Goal: Task Accomplishment & Management: Use online tool/utility

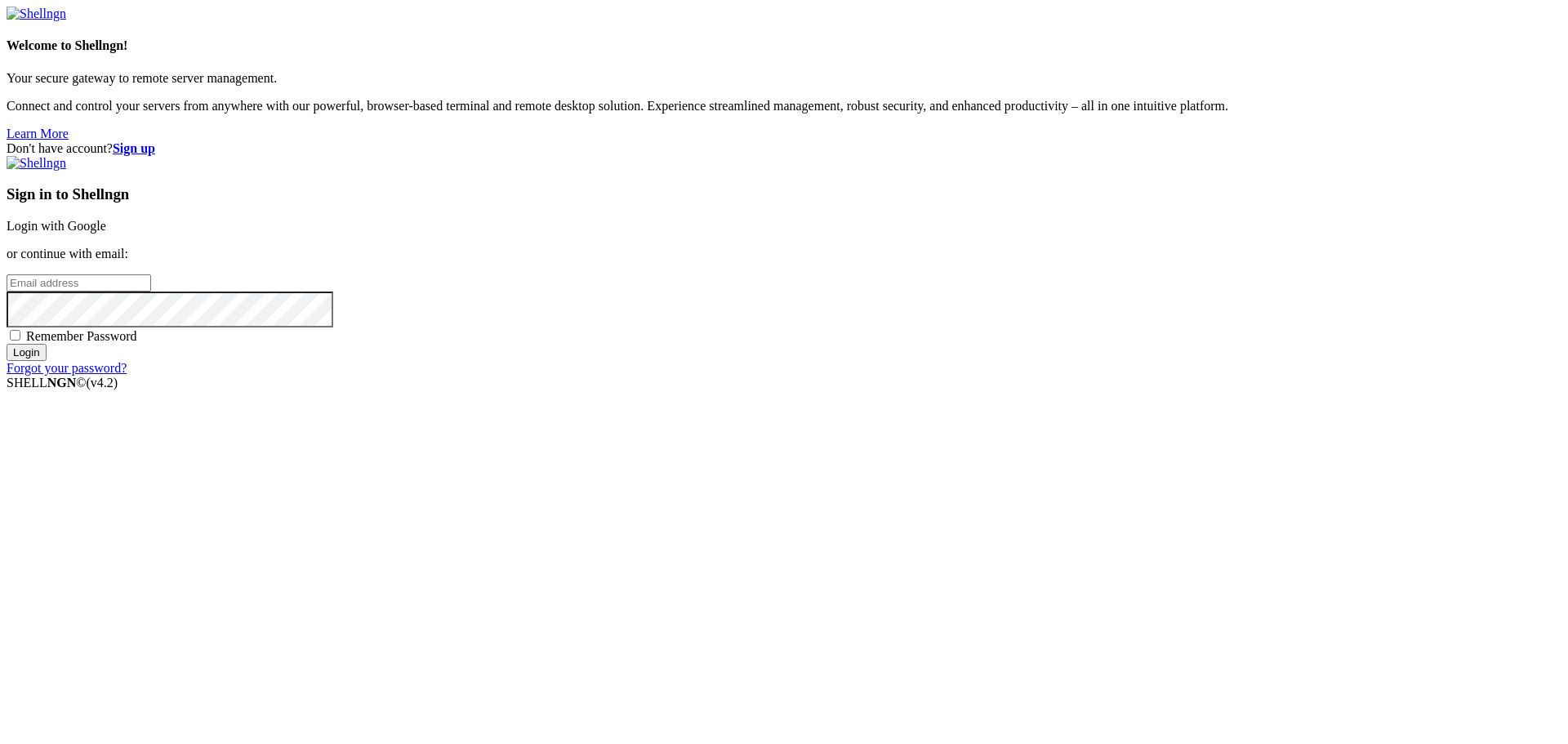
click at [107, 232] on link "Login with Google" at bounding box center [55, 226] width 99 height 14
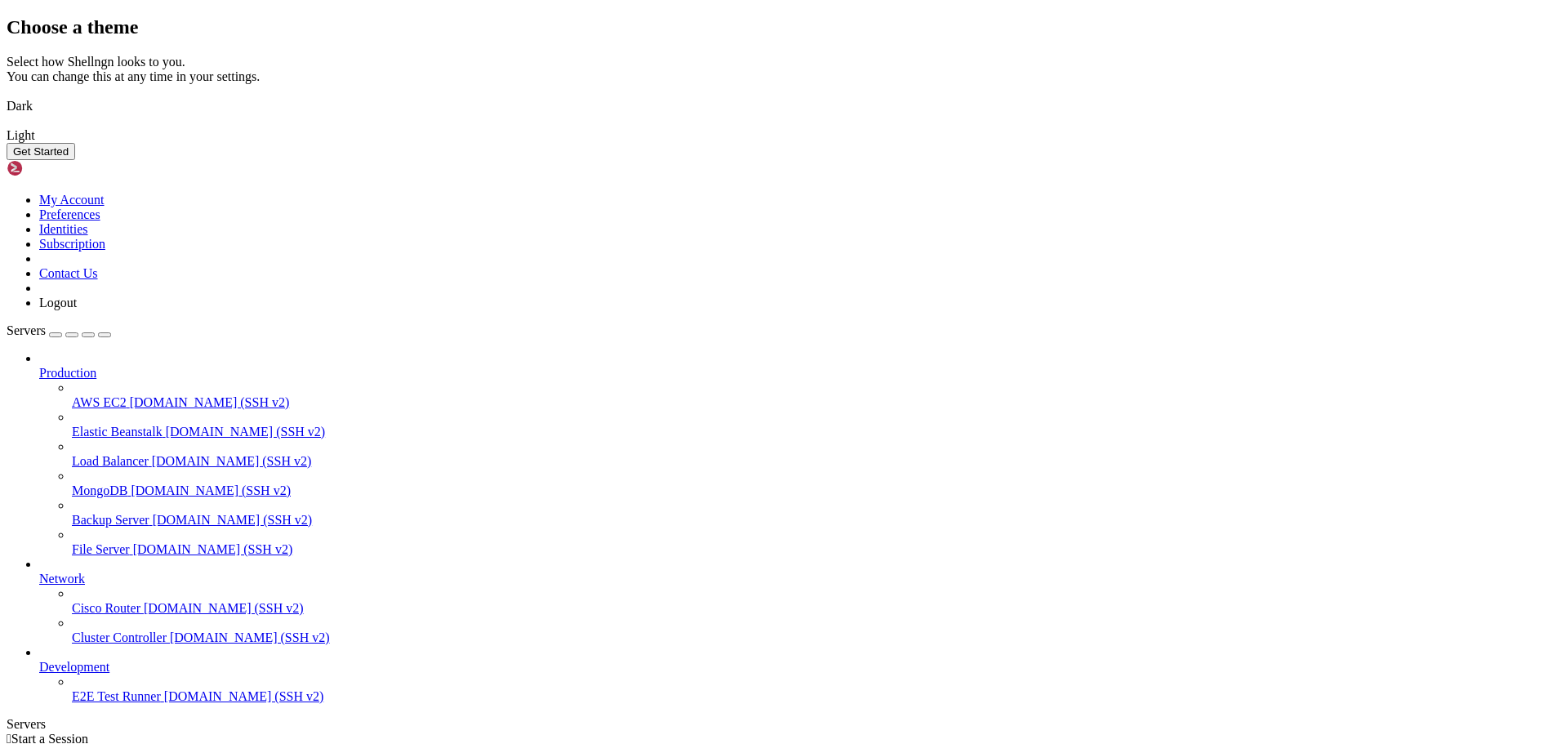
click at [75, 160] on button "Get Started" at bounding box center [40, 151] width 69 height 17
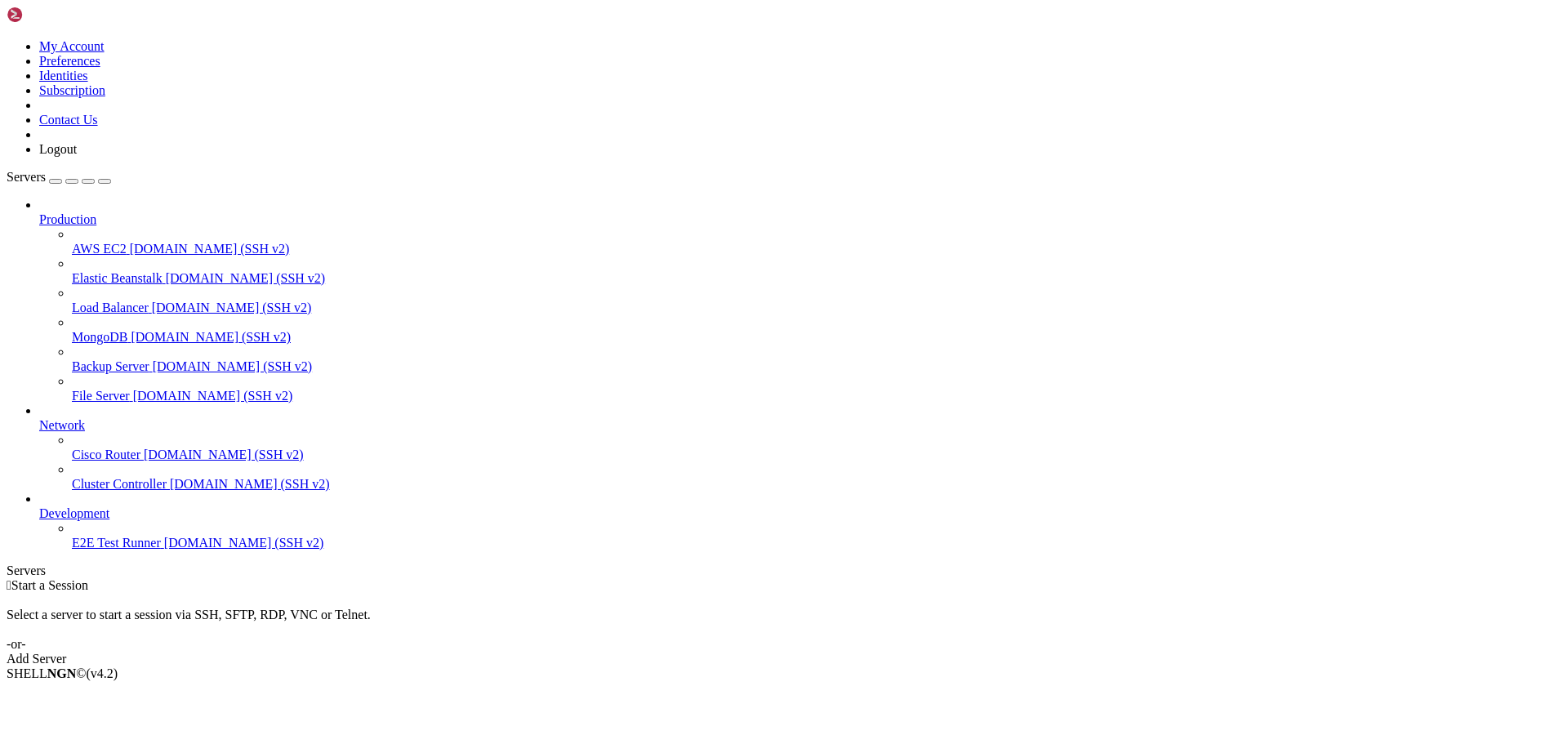
click at [916, 578] on div " Start a Session Select a server to start a session via SSH, SFTP, RDP, VNC or…" at bounding box center [784, 622] width 1556 height 88
click at [911, 652] on div "Add Server" at bounding box center [784, 659] width 1556 height 15
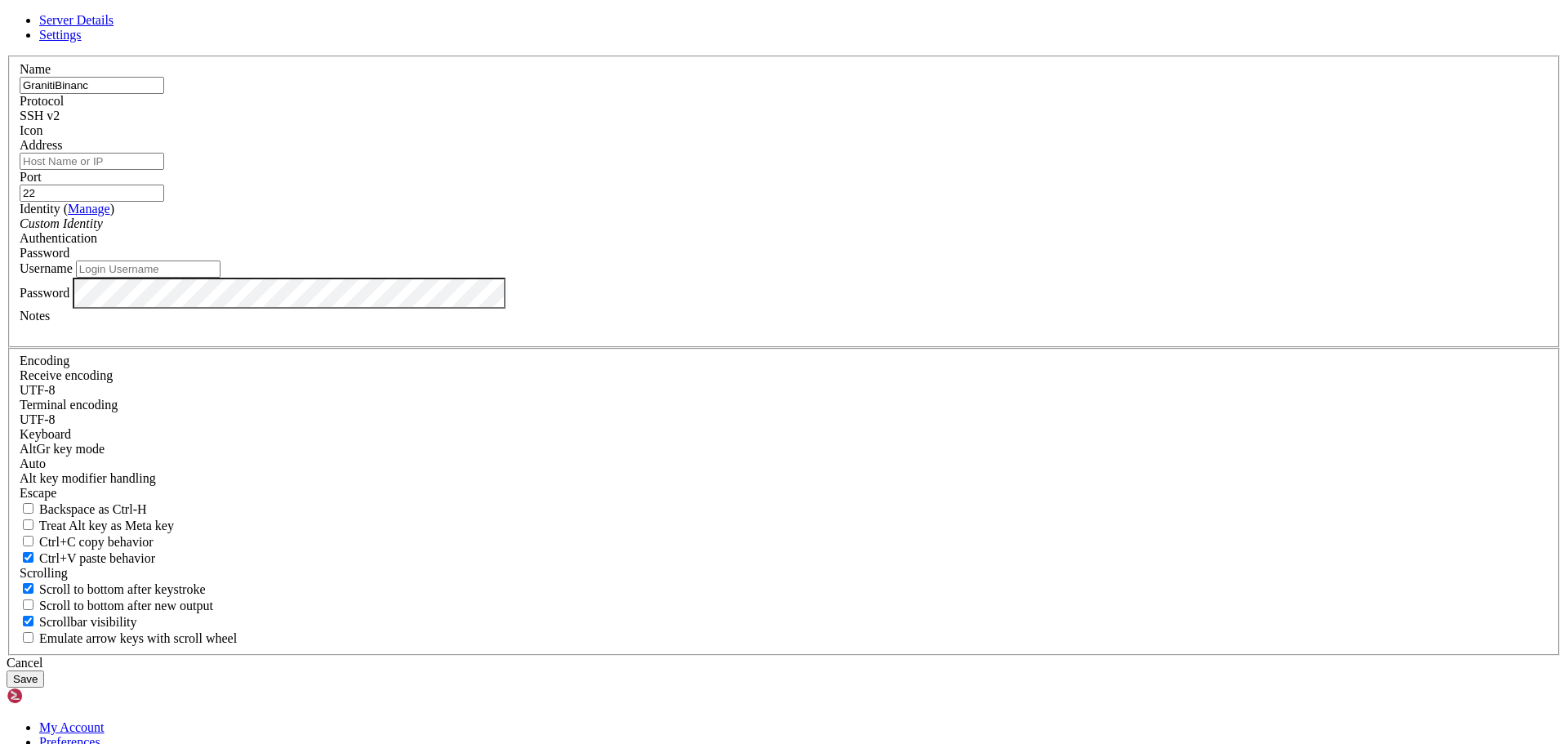
type input "GranitiBinanc"
click at [82, 41] on span "Settings" at bounding box center [61, 35] width 42 height 14
click at [114, 27] on span "Server Details" at bounding box center [77, 20] width 74 height 14
click at [221, 277] on input "Username" at bounding box center [148, 269] width 144 height 17
paste input "ssh root@[TECHNICAL_ID]"
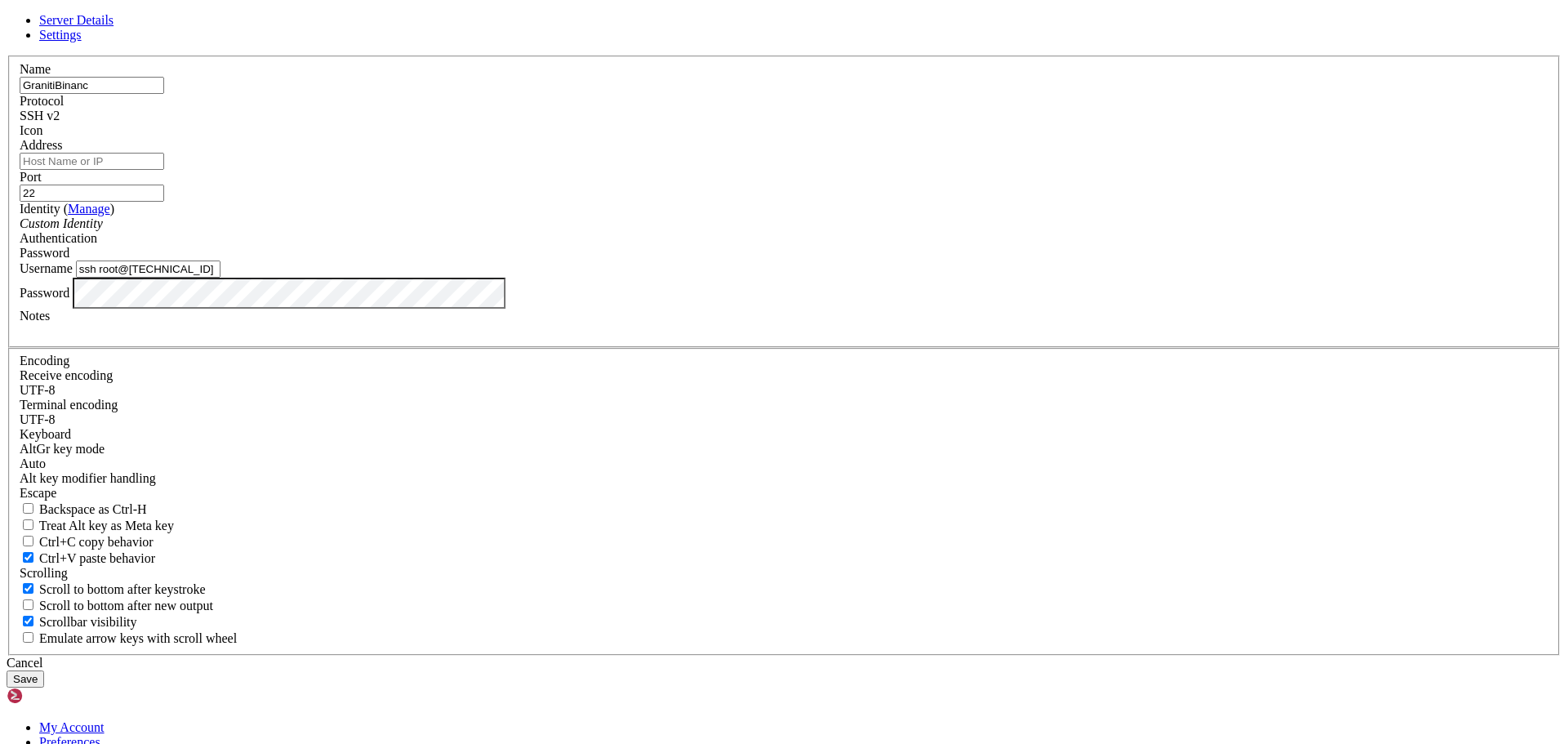
click at [717, 309] on div "Password" at bounding box center [784, 292] width 1529 height 31
drag, startPoint x: 598, startPoint y: 406, endPoint x: 512, endPoint y: 404, distance: 86.0
click at [512, 404] on div "Server Details Settings Name GranitiBinanc Protocol SSH v2 Icon" at bounding box center [784, 350] width 1556 height 674
type input "root@[TECHNICAL_ID]"
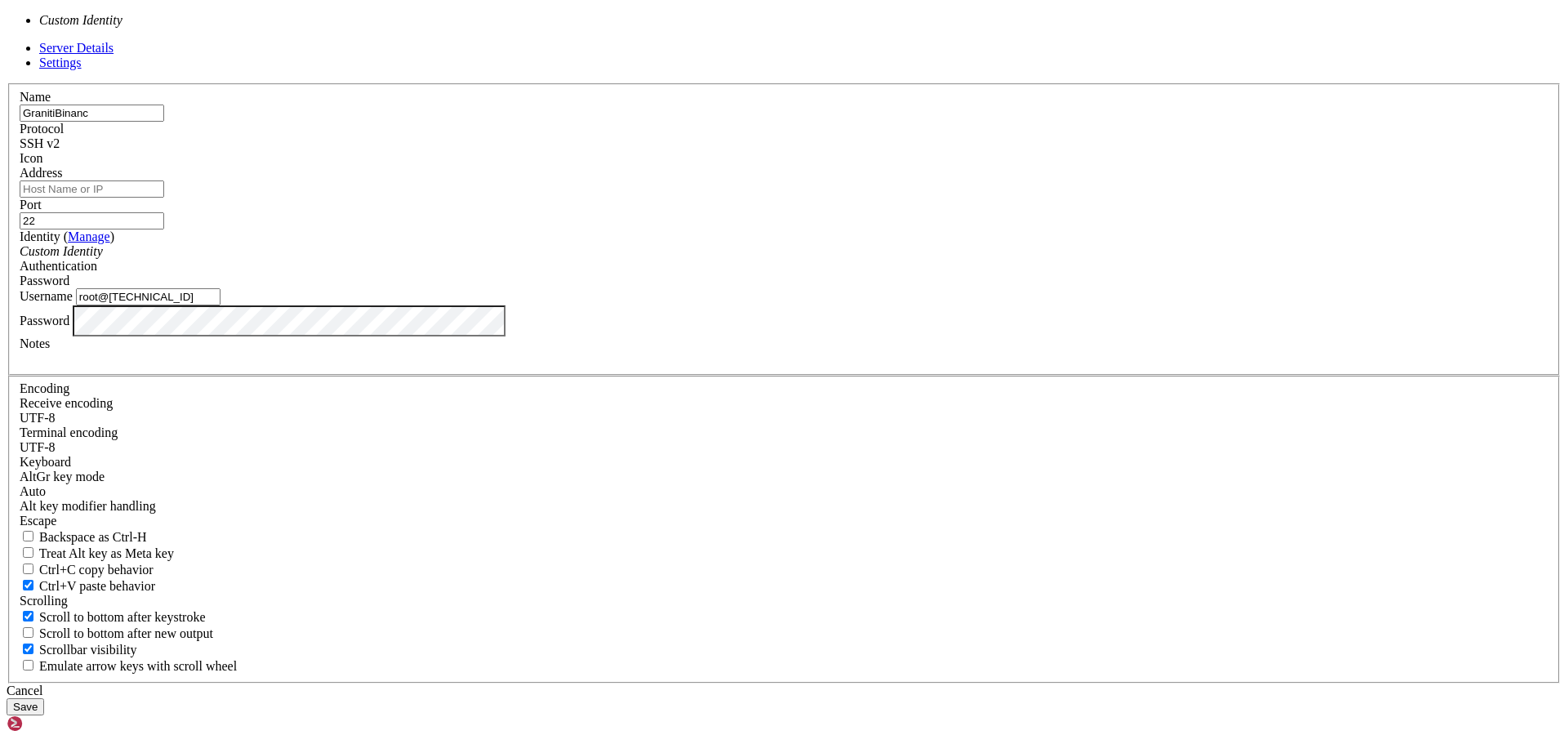
click at [710, 259] on div "Custom Identity" at bounding box center [784, 251] width 1529 height 15
click at [716, 259] on div "Custom Identity" at bounding box center [784, 251] width 1529 height 15
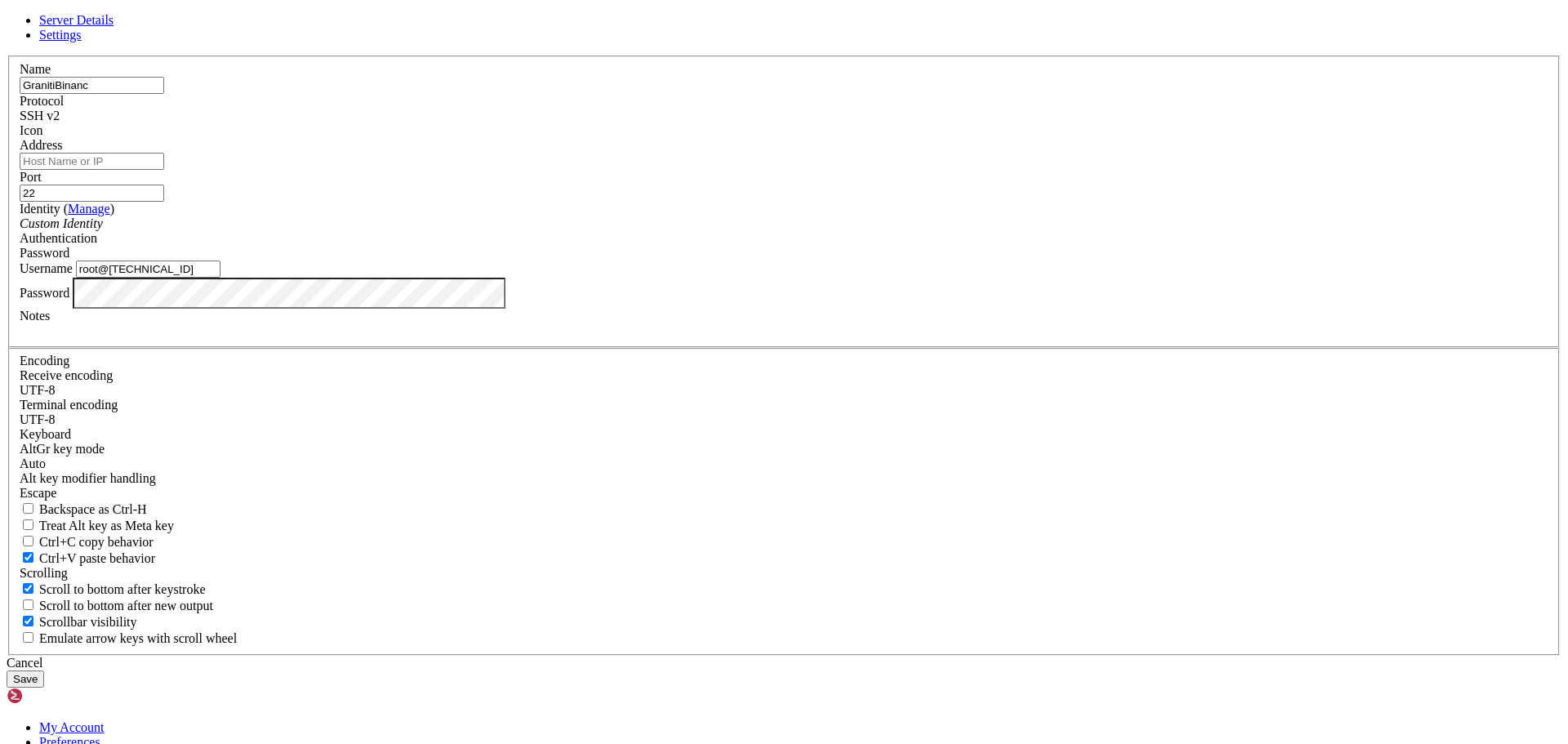
click at [70, 260] on span "Password" at bounding box center [44, 253] width 50 height 14
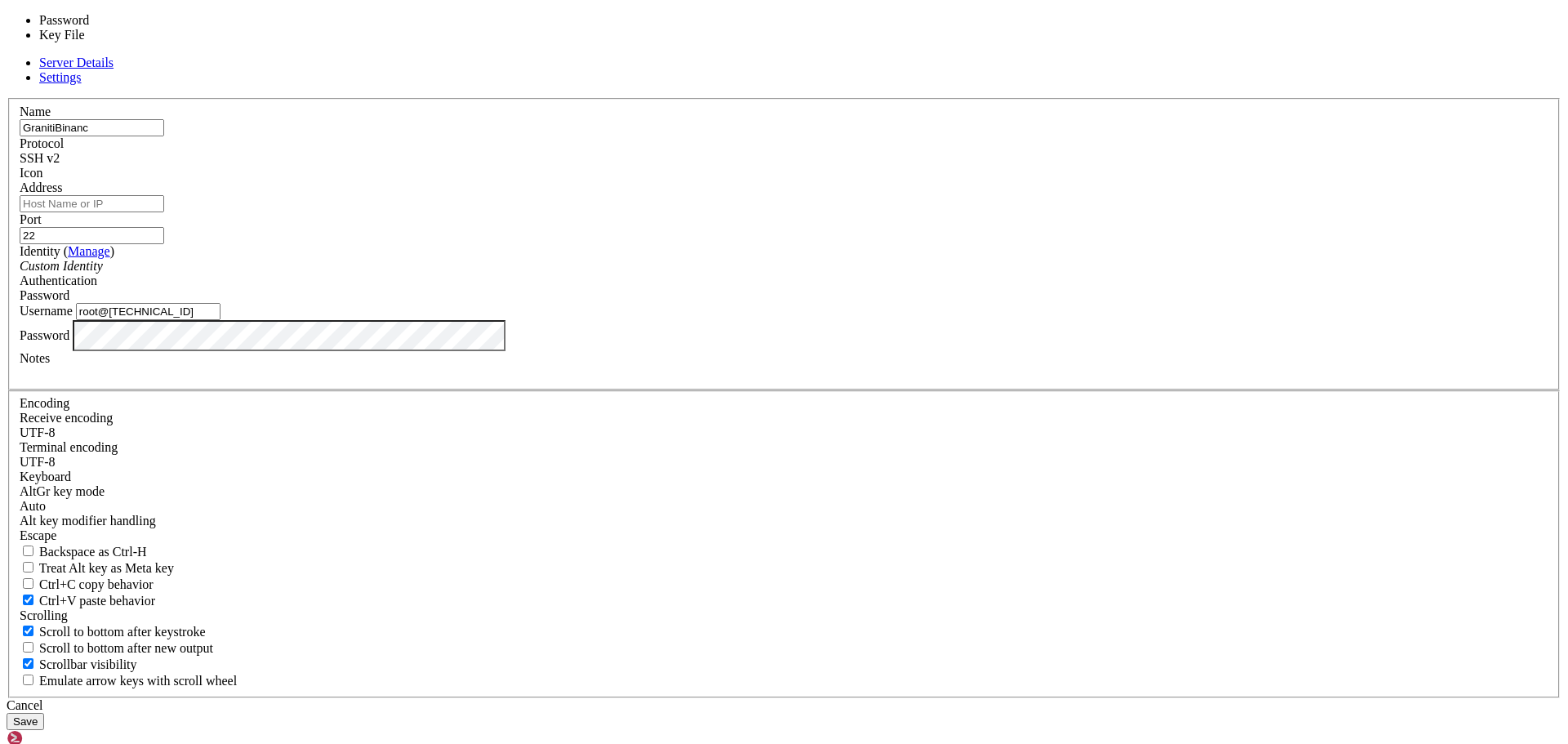
click at [70, 302] on span "Password" at bounding box center [44, 296] width 50 height 14
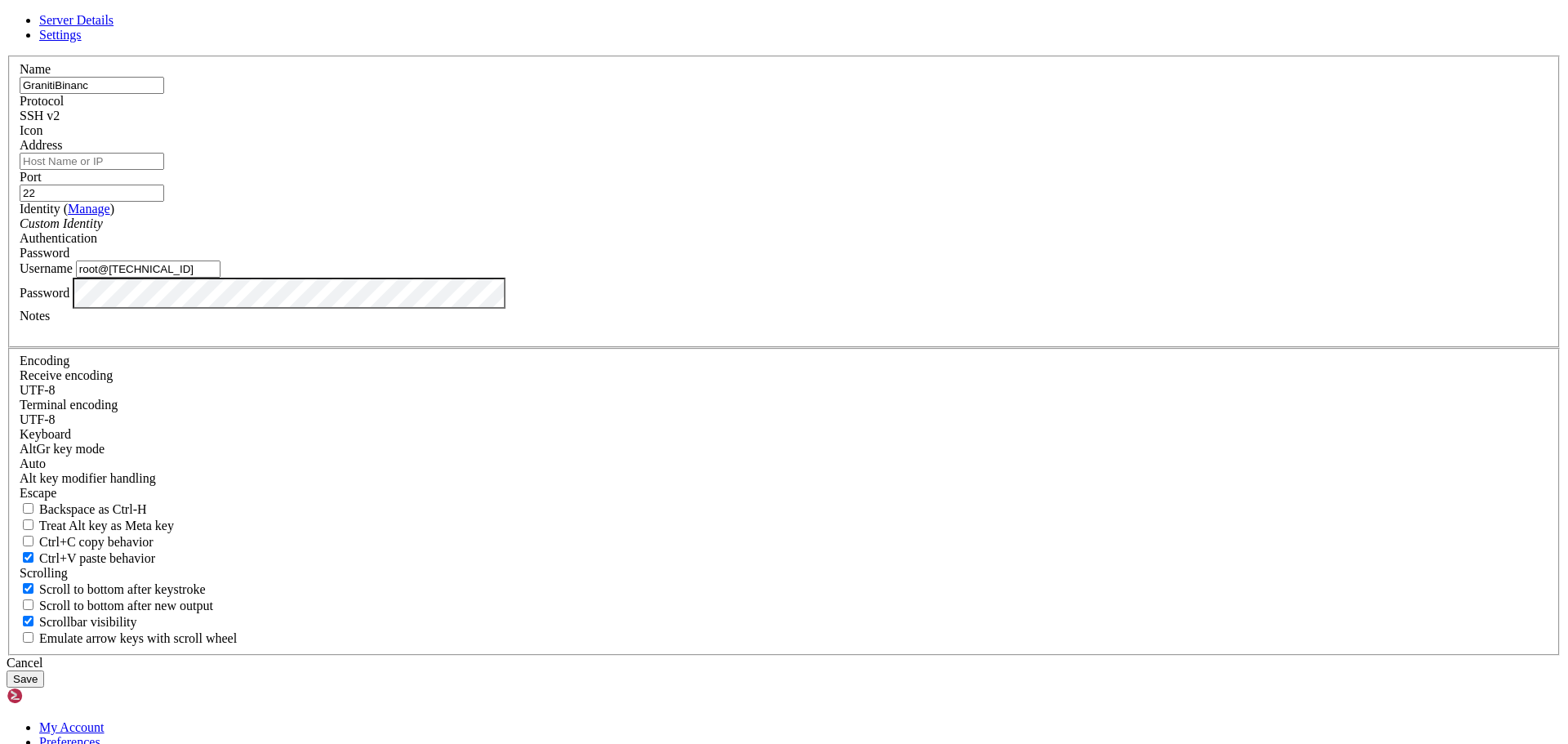
click at [164, 170] on input "Address" at bounding box center [92, 161] width 144 height 17
click at [221, 277] on input "root@[TECHNICAL_ID]" at bounding box center [148, 269] width 144 height 17
drag, startPoint x: 611, startPoint y: 400, endPoint x: 755, endPoint y: 395, distance: 144.1
click at [221, 277] on input "root@[TECHNICAL_ID]" at bounding box center [148, 269] width 144 height 17
click at [164, 170] on input "Address" at bounding box center [92, 161] width 144 height 17
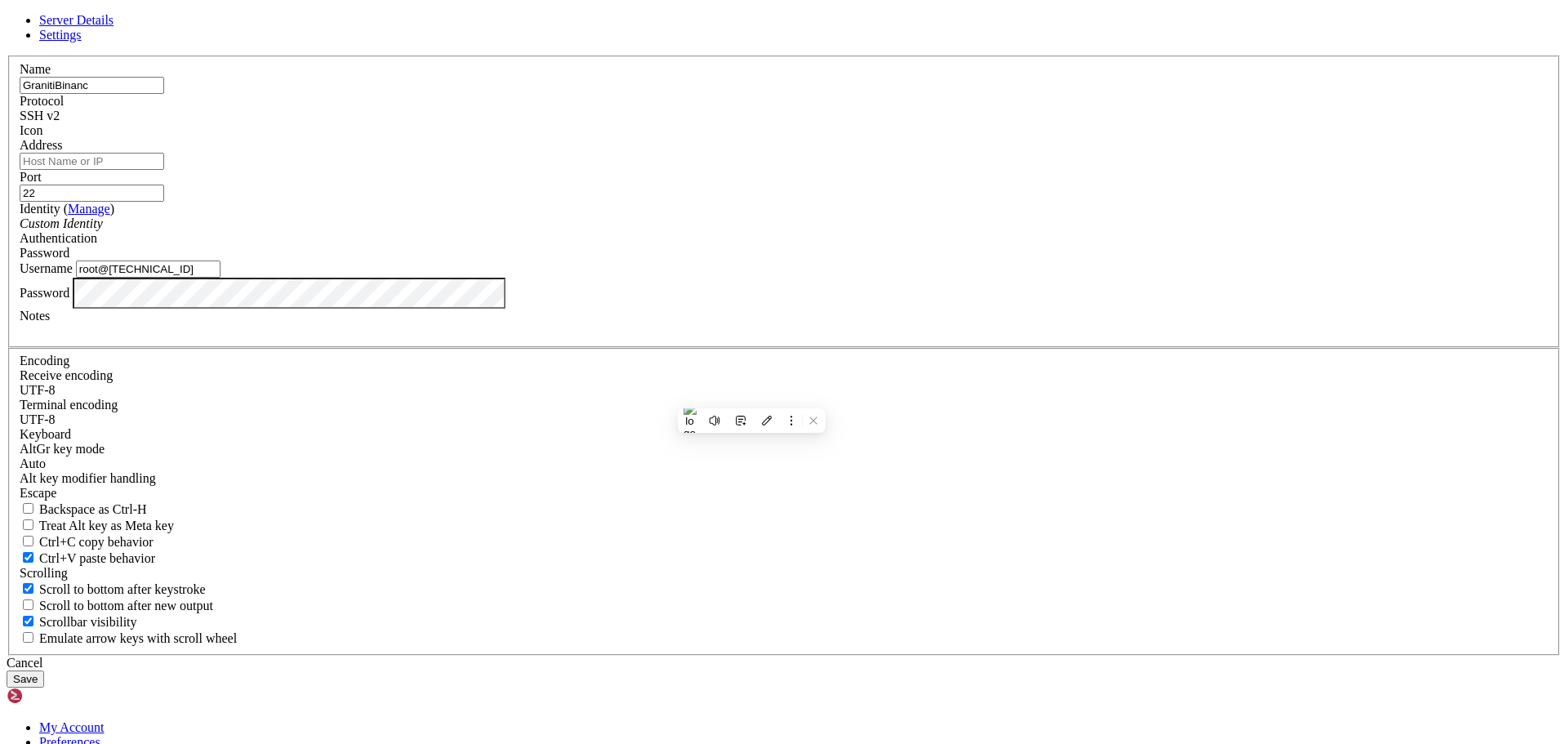
paste input "[TECHNICAL_ID]"
type input "[TECHNICAL_ID]"
drag, startPoint x: 602, startPoint y: 401, endPoint x: 784, endPoint y: 393, distance: 182.2
click at [221, 277] on input "root@[TECHNICAL_ID]" at bounding box center [148, 269] width 144 height 17
type input "root"
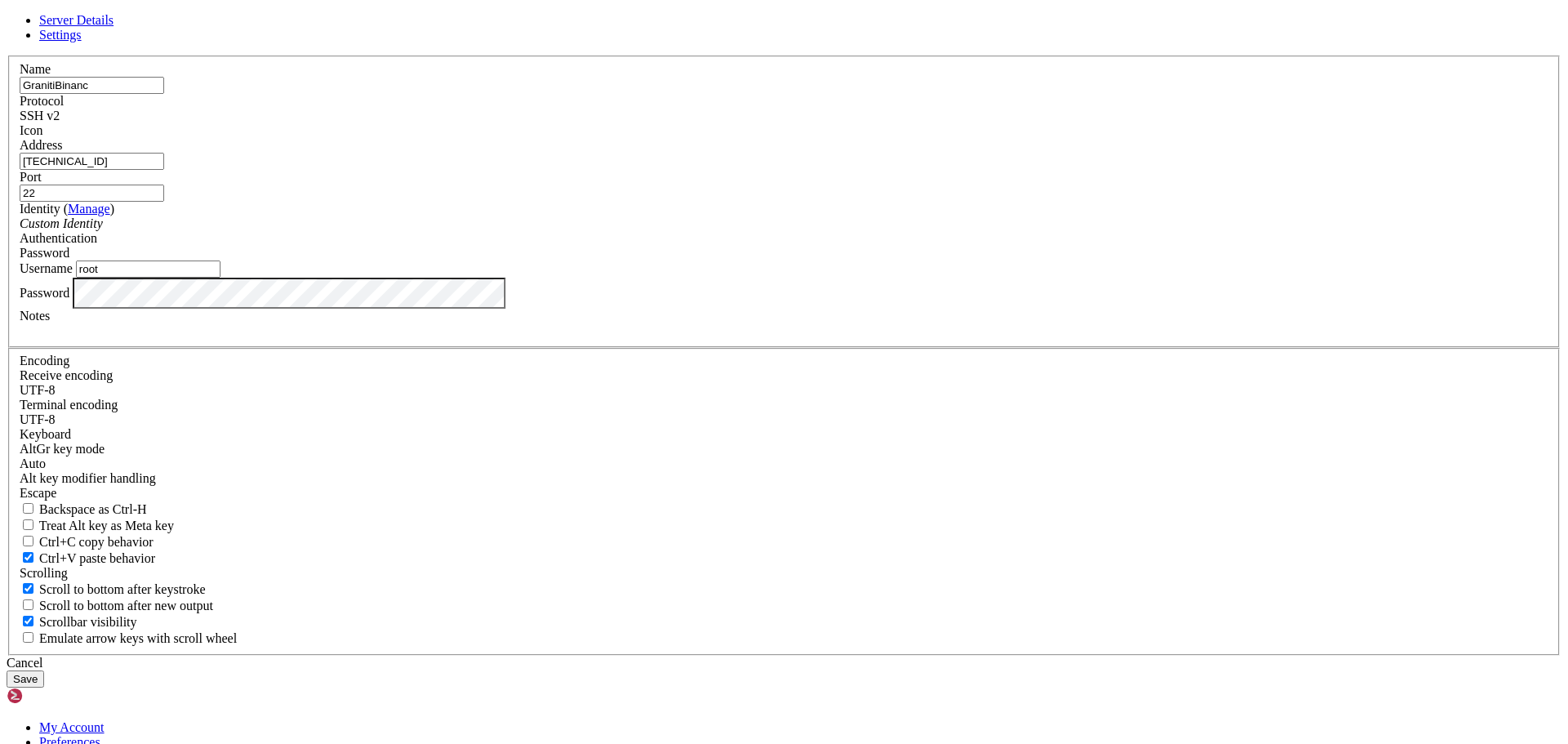
click at [44, 671] on button "Save" at bounding box center [25, 679] width 38 height 17
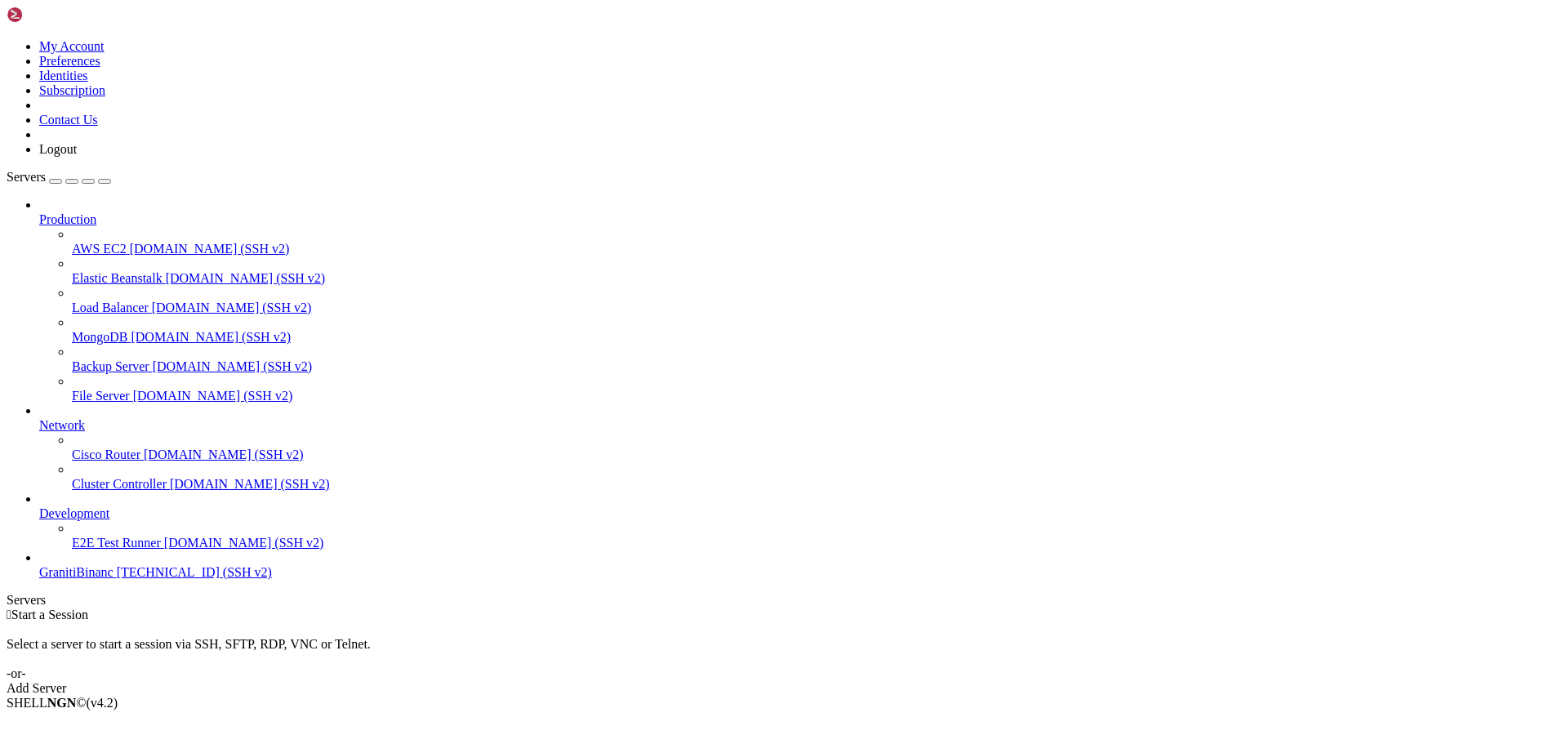
click at [113, 579] on span "GranitiBinanc" at bounding box center [77, 572] width 74 height 14
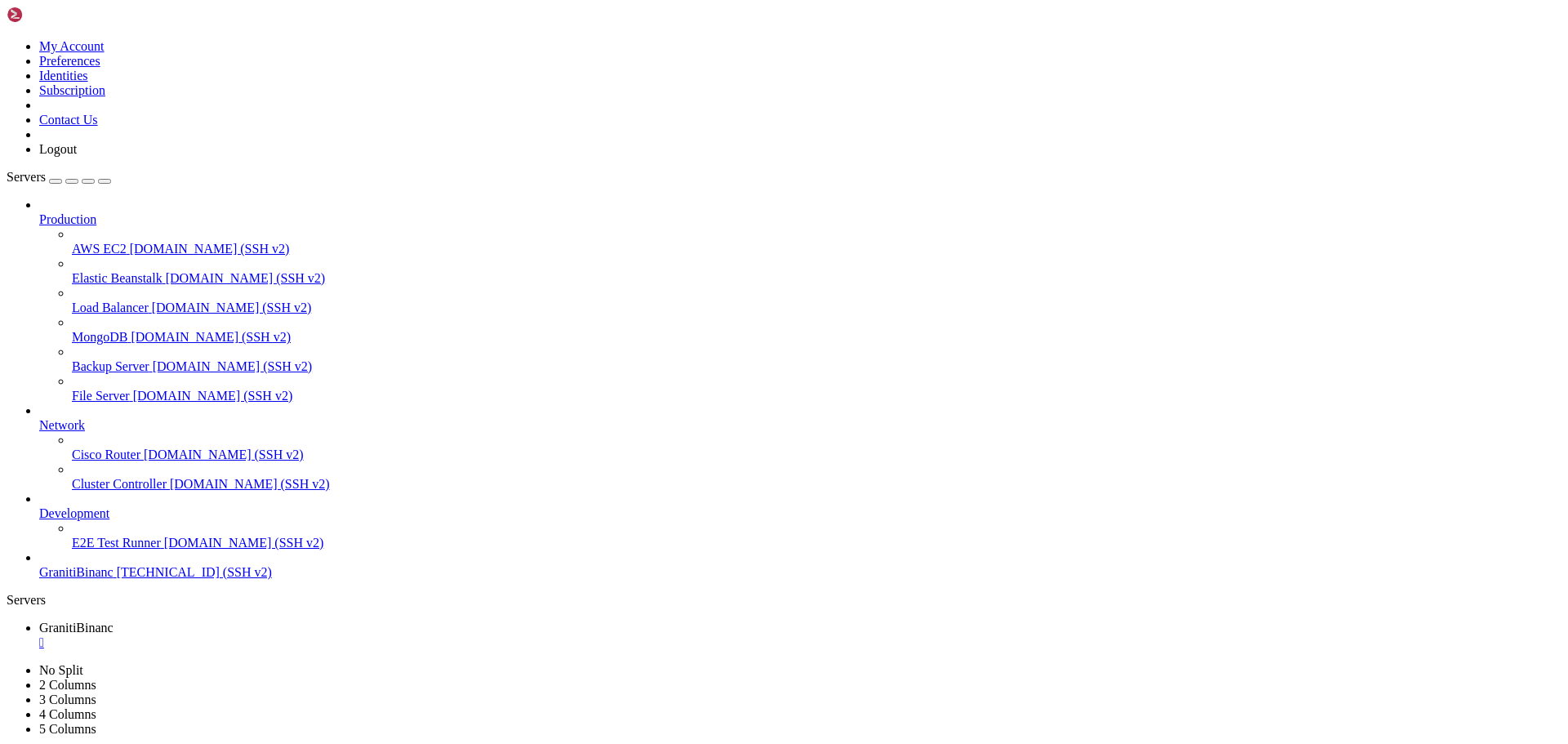
click at [448, 665] on div "" at bounding box center [800, 672] width 1522 height 15
click at [320, 636] on div "" at bounding box center [800, 643] width 1522 height 15
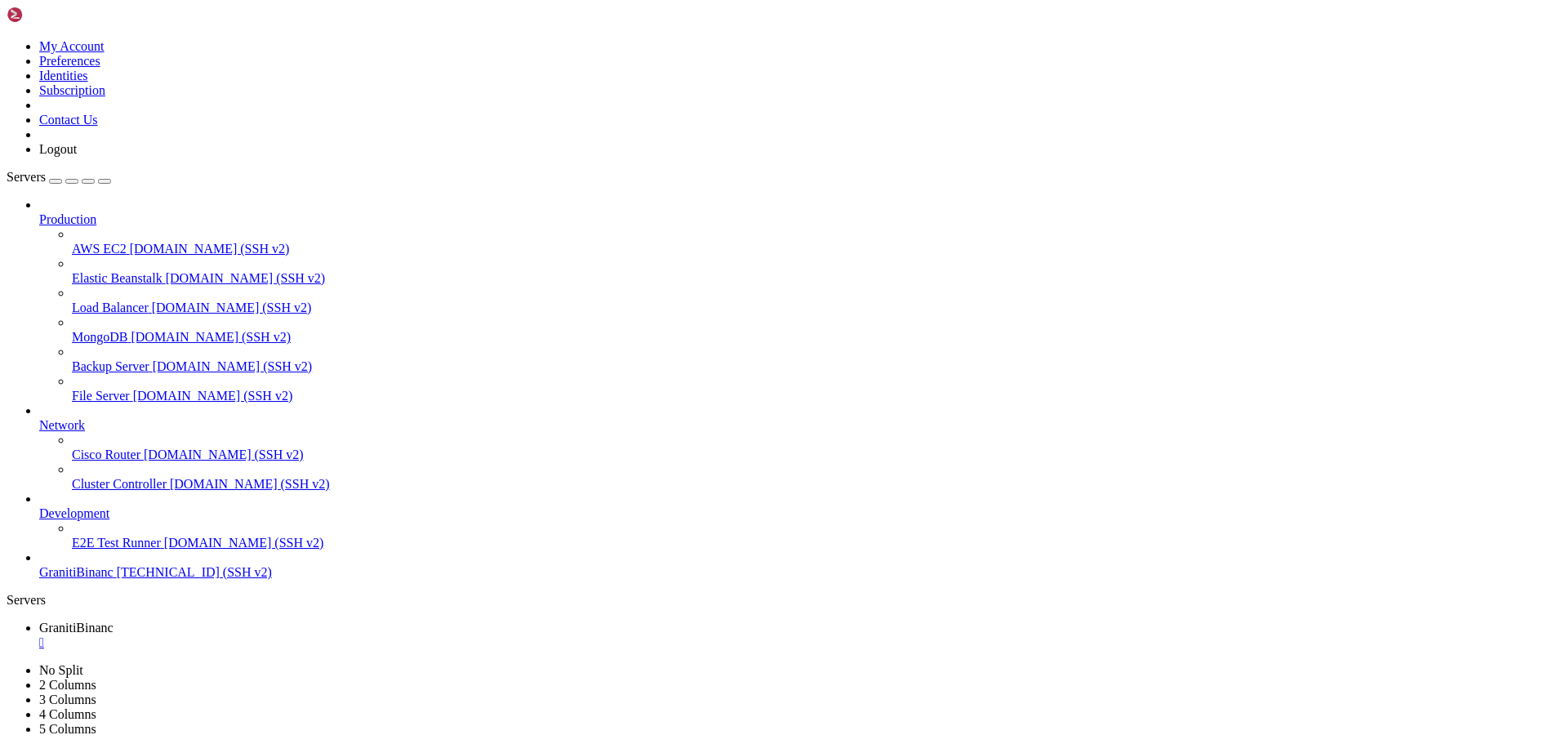
type input "/root/binance-bot"
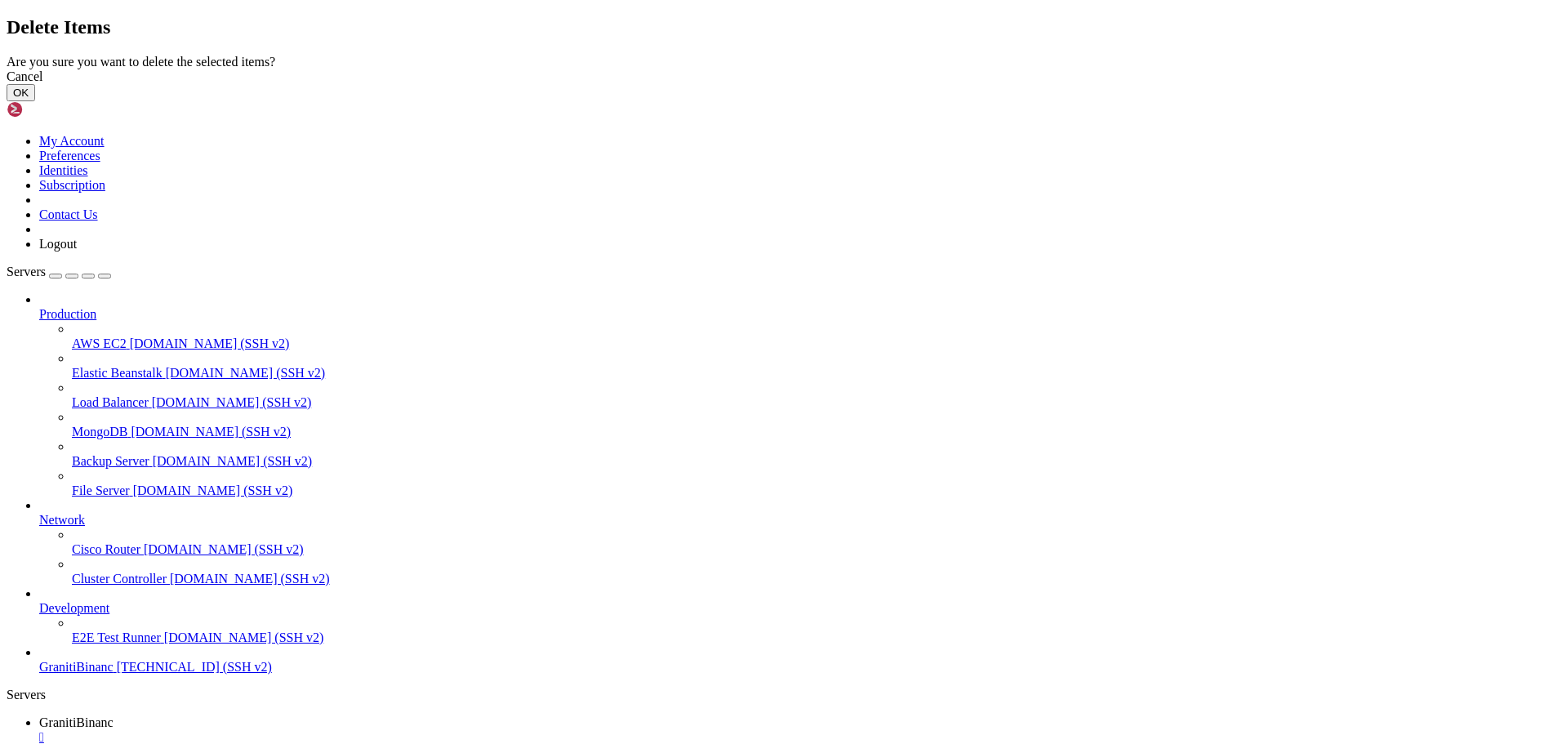
click at [35, 101] on button "OK" at bounding box center [20, 92] width 28 height 17
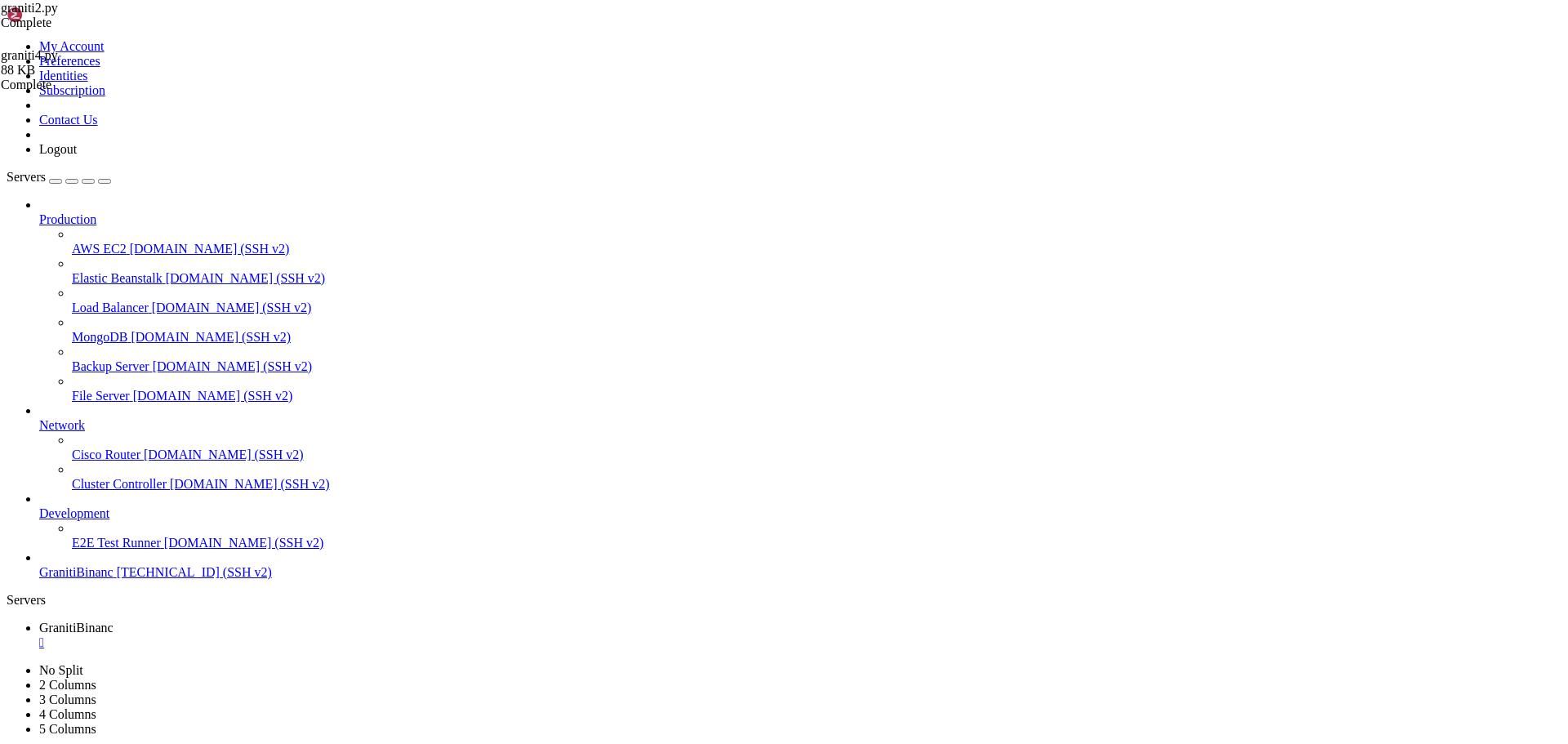
drag, startPoint x: 172, startPoint y: 483, endPoint x: 223, endPoint y: 447, distance: 62.4
click at [318, 636] on div "" at bounding box center [800, 643] width 1522 height 15
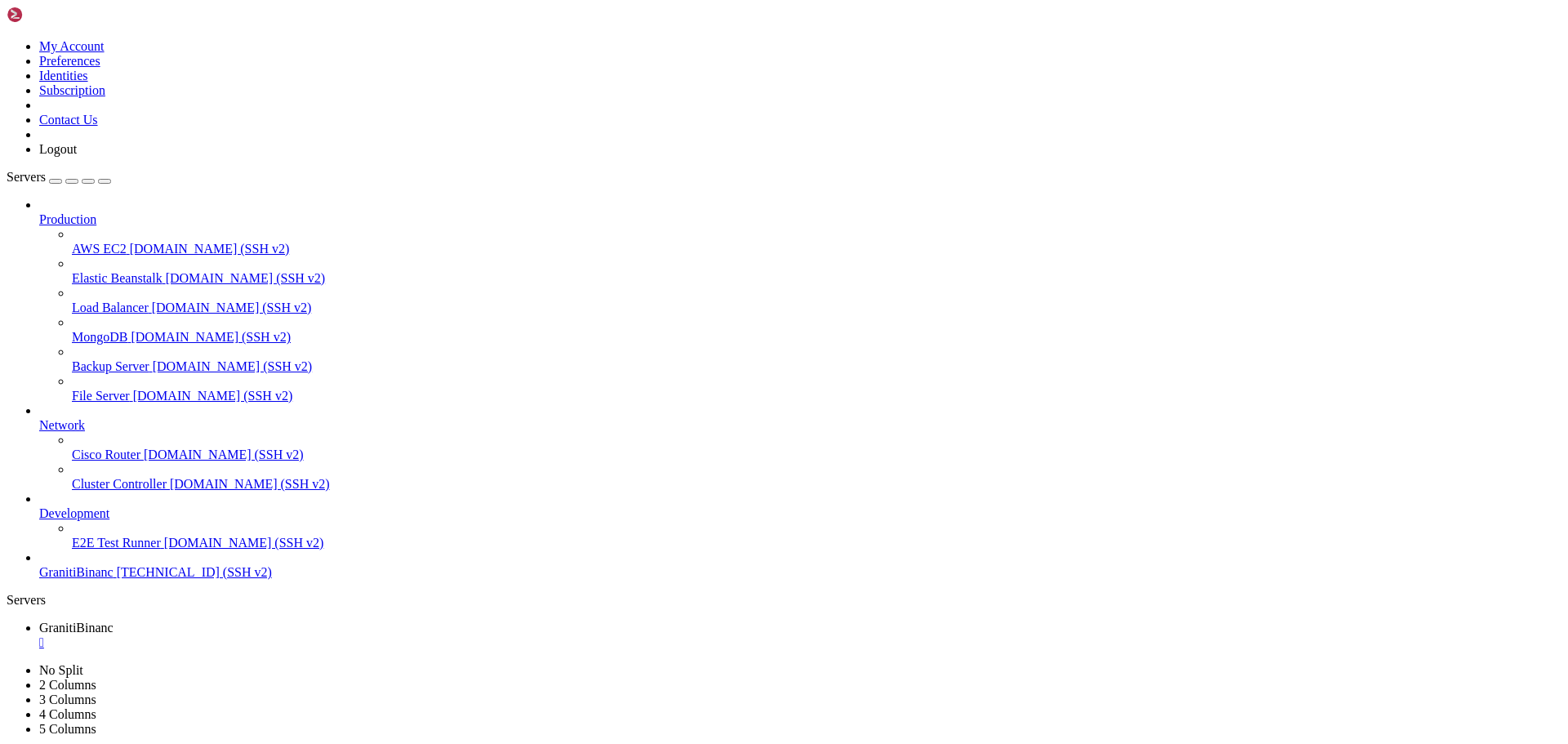
drag, startPoint x: 316, startPoint y: 1533, endPoint x: 295, endPoint y: 1534, distance: 21.0
click at [114, 621] on span "GranitiBinanc" at bounding box center [77, 628] width 74 height 14
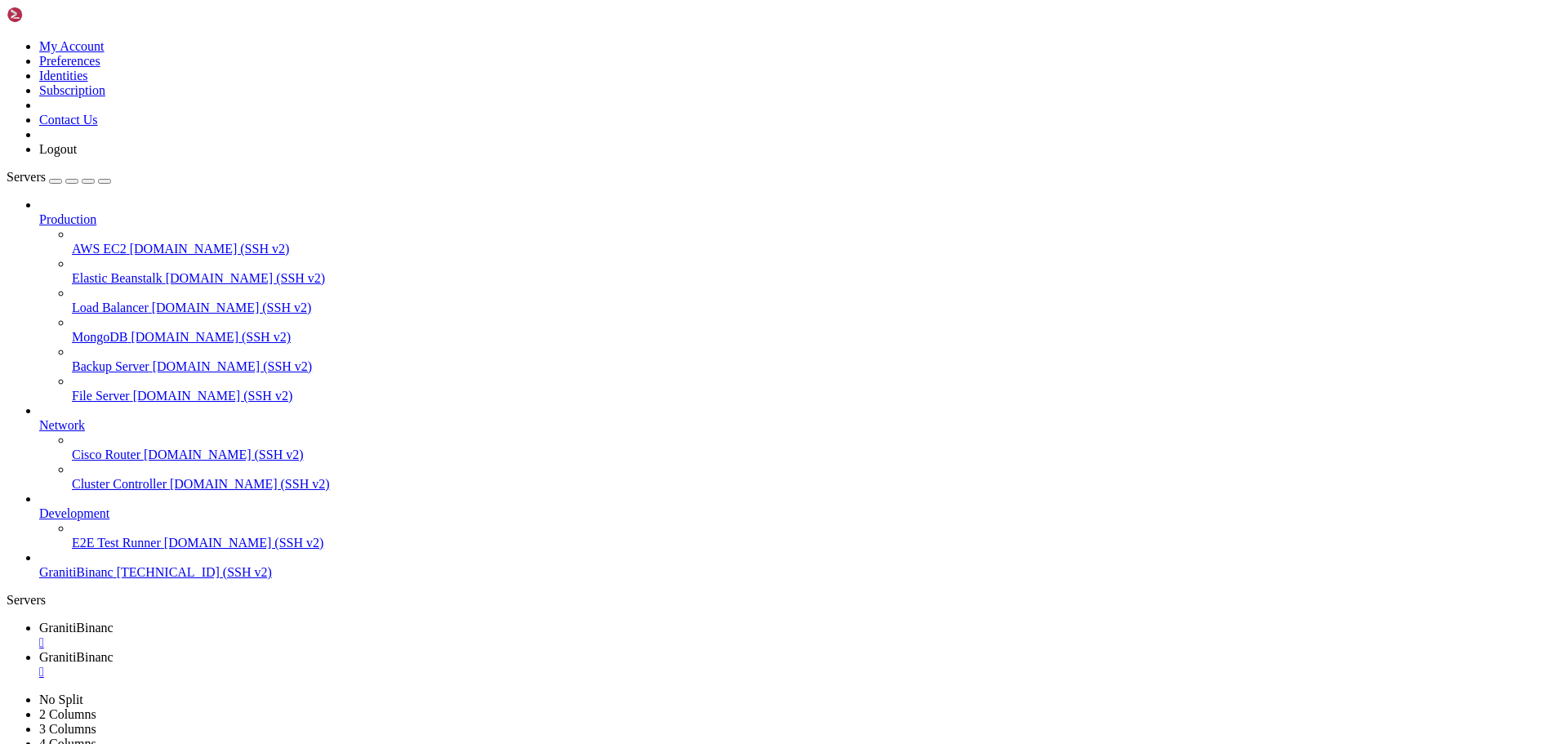
click at [114, 651] on span "GranitiBinanc" at bounding box center [77, 658] width 74 height 14
type input "/"
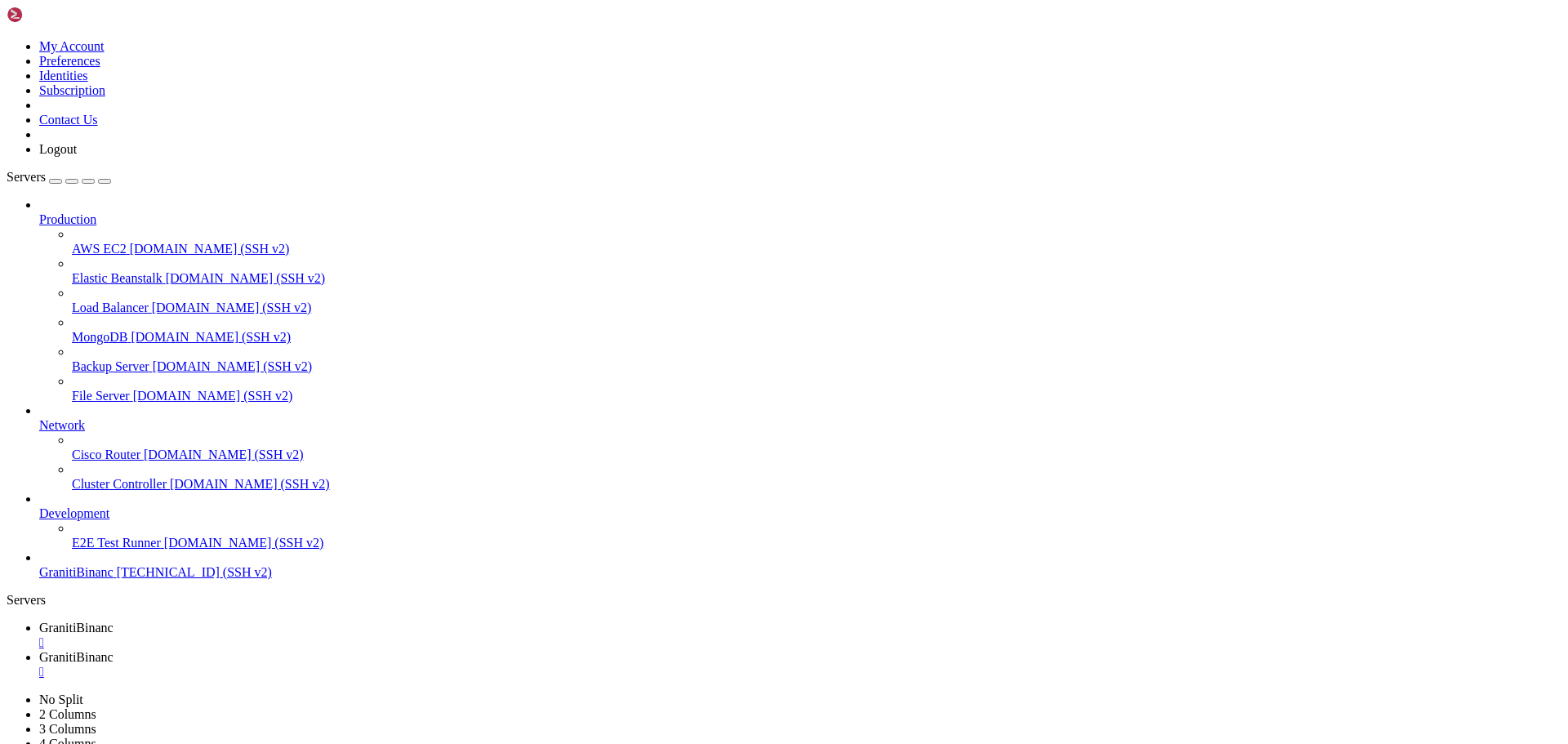
click at [447, 665] on div "" at bounding box center [800, 672] width 1522 height 15
click at [114, 621] on span "GranitiBinanc" at bounding box center [77, 628] width 74 height 14
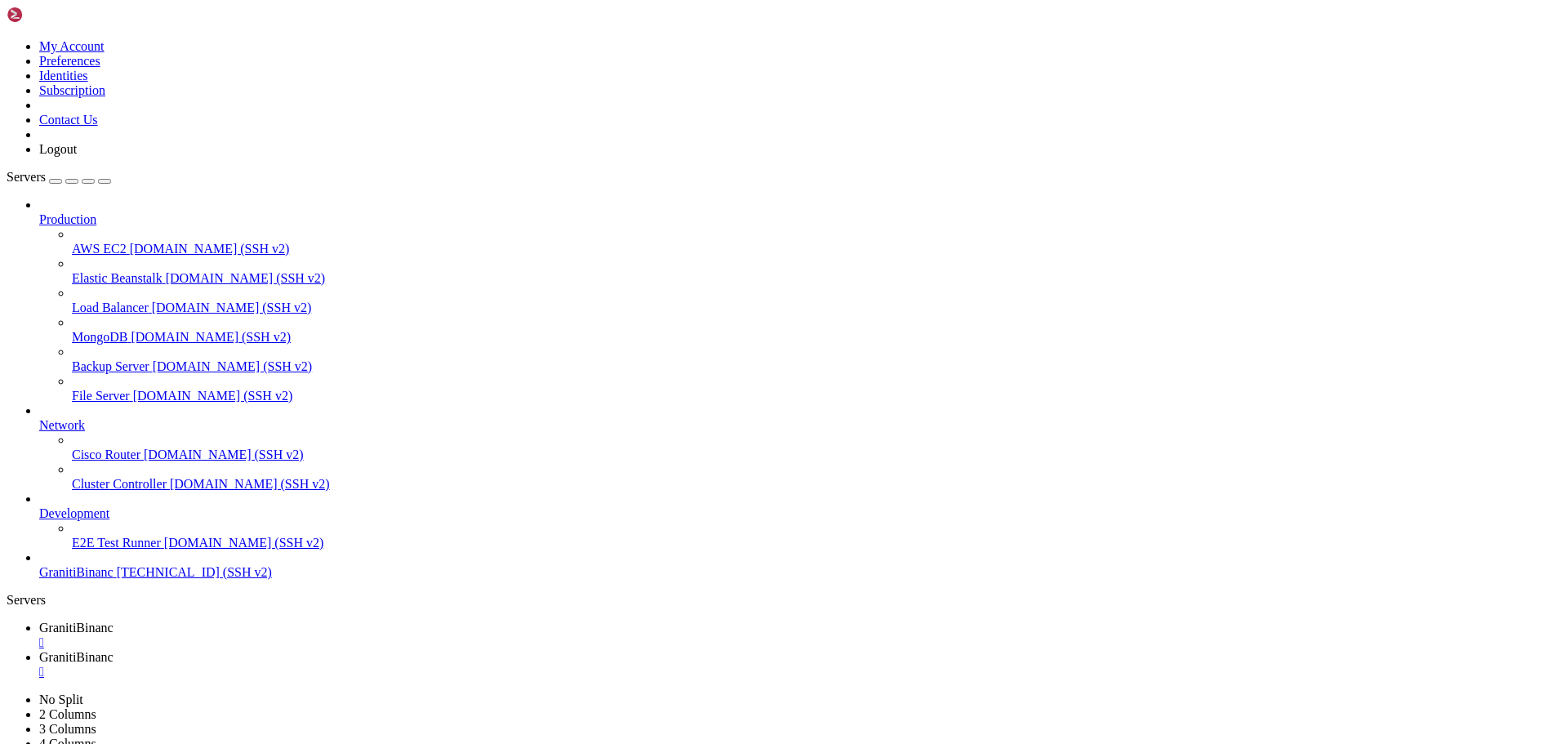
click at [114, 651] on span "GranitiBinanc" at bounding box center [77, 658] width 74 height 14
click at [114, 621] on span "GranitiBinanc" at bounding box center [77, 628] width 74 height 14
click at [114, 651] on span "GranitiBinanc" at bounding box center [77, 658] width 74 height 14
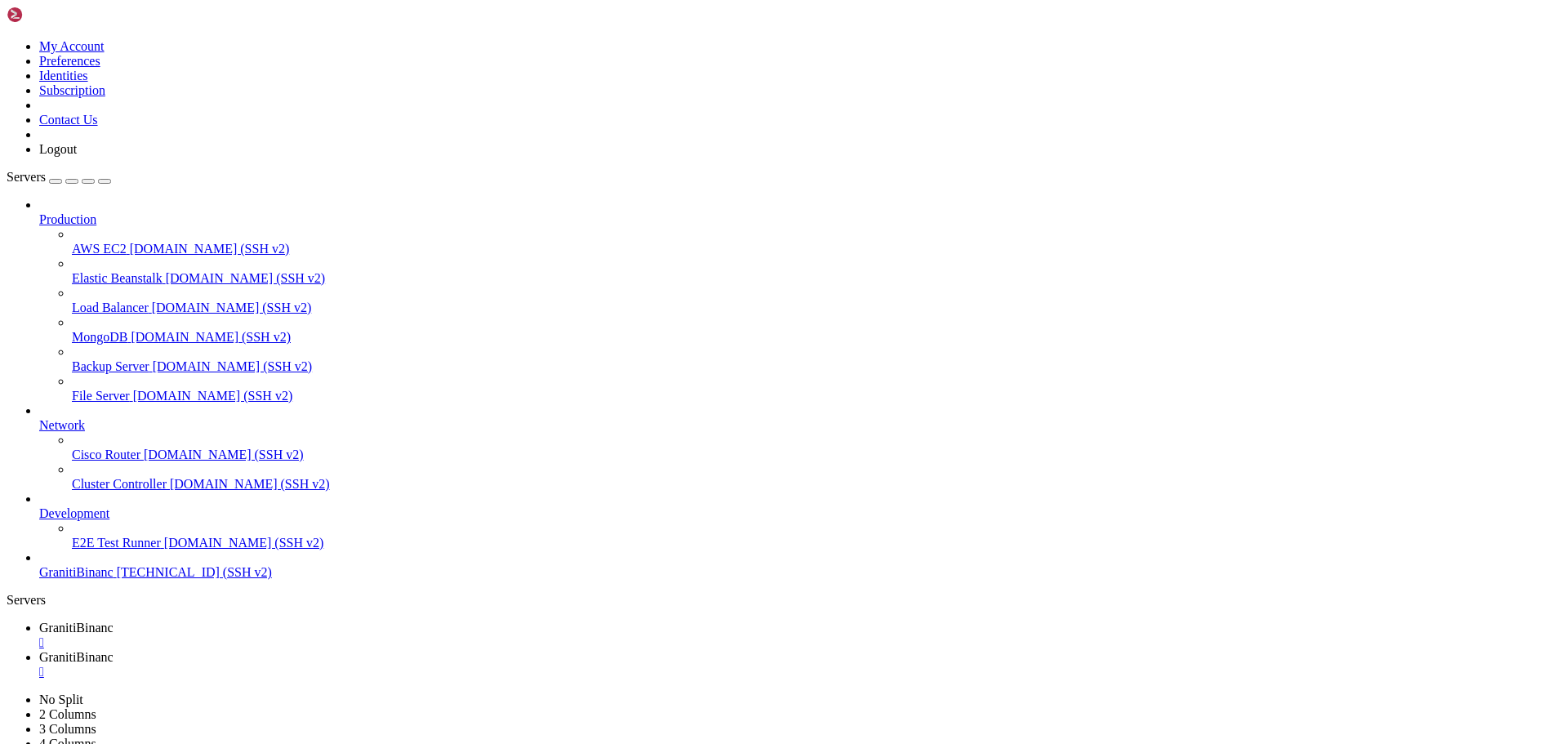
click at [114, 621] on span "GranitiBinanc" at bounding box center [77, 628] width 74 height 14
click at [114, 651] on span "GranitiBinanc" at bounding box center [77, 658] width 74 height 14
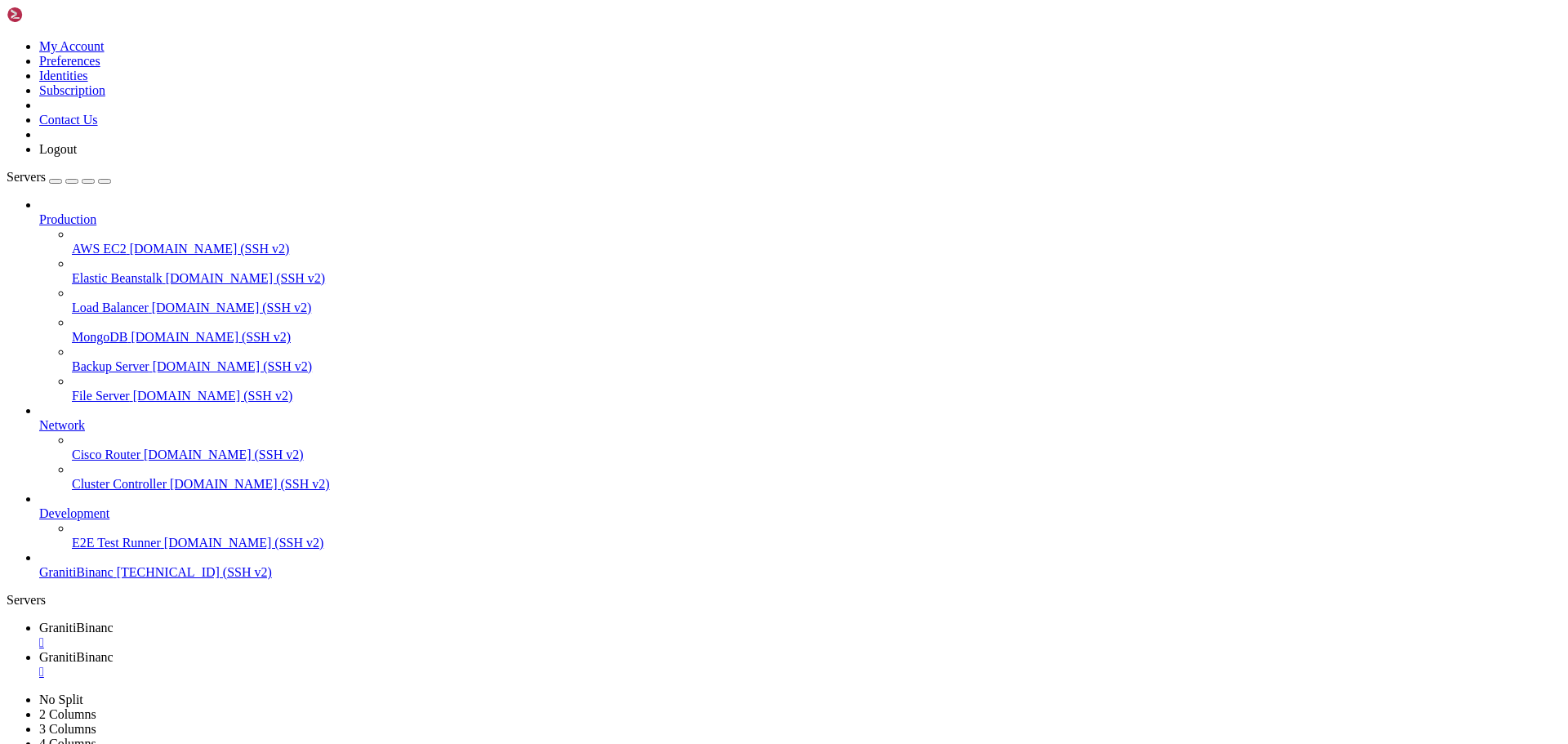
click at [114, 621] on span "GranitiBinanc" at bounding box center [77, 628] width 74 height 14
click at [114, 651] on span "GranitiBinanc" at bounding box center [77, 658] width 74 height 14
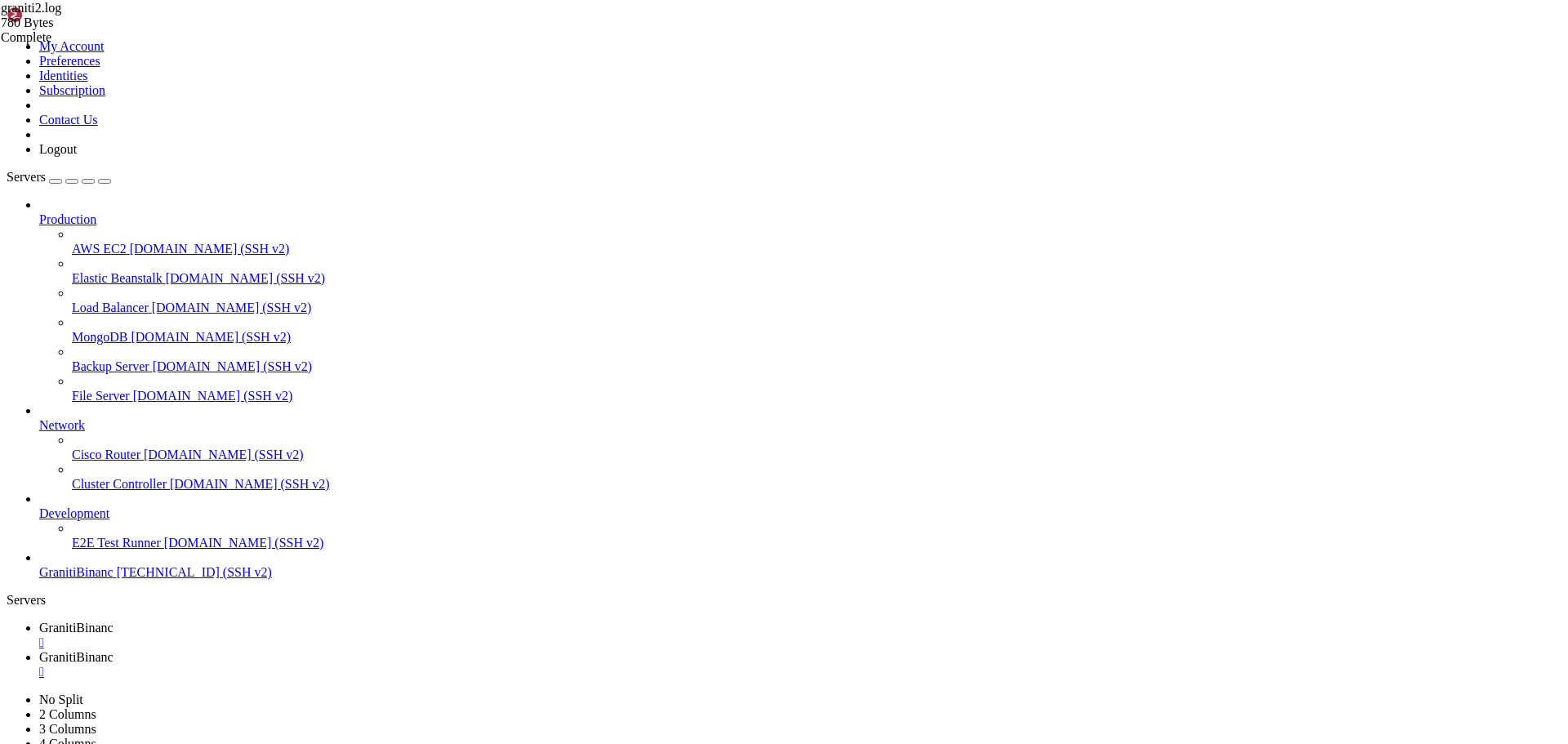
click at [114, 621] on span "GranitiBinanc" at bounding box center [77, 628] width 74 height 14
click at [320, 636] on div "" at bounding box center [800, 643] width 1522 height 15
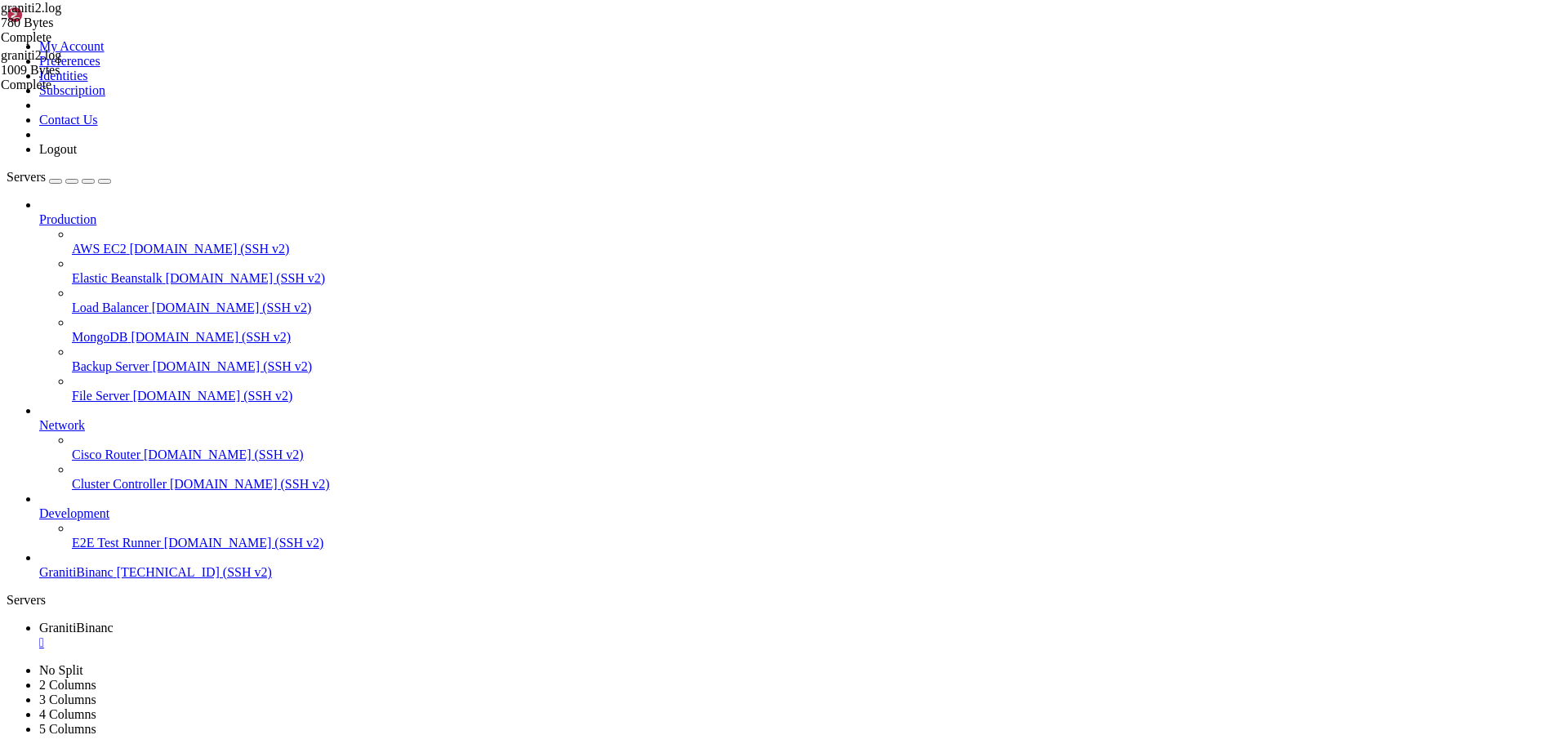
click at [104, 550] on link "E2E Test Runner [DOMAIN_NAME] (SSH v2)" at bounding box center [817, 543] width 1490 height 15
click at [104, 579] on span "GranitiBinanc" at bounding box center [77, 572] width 74 height 14
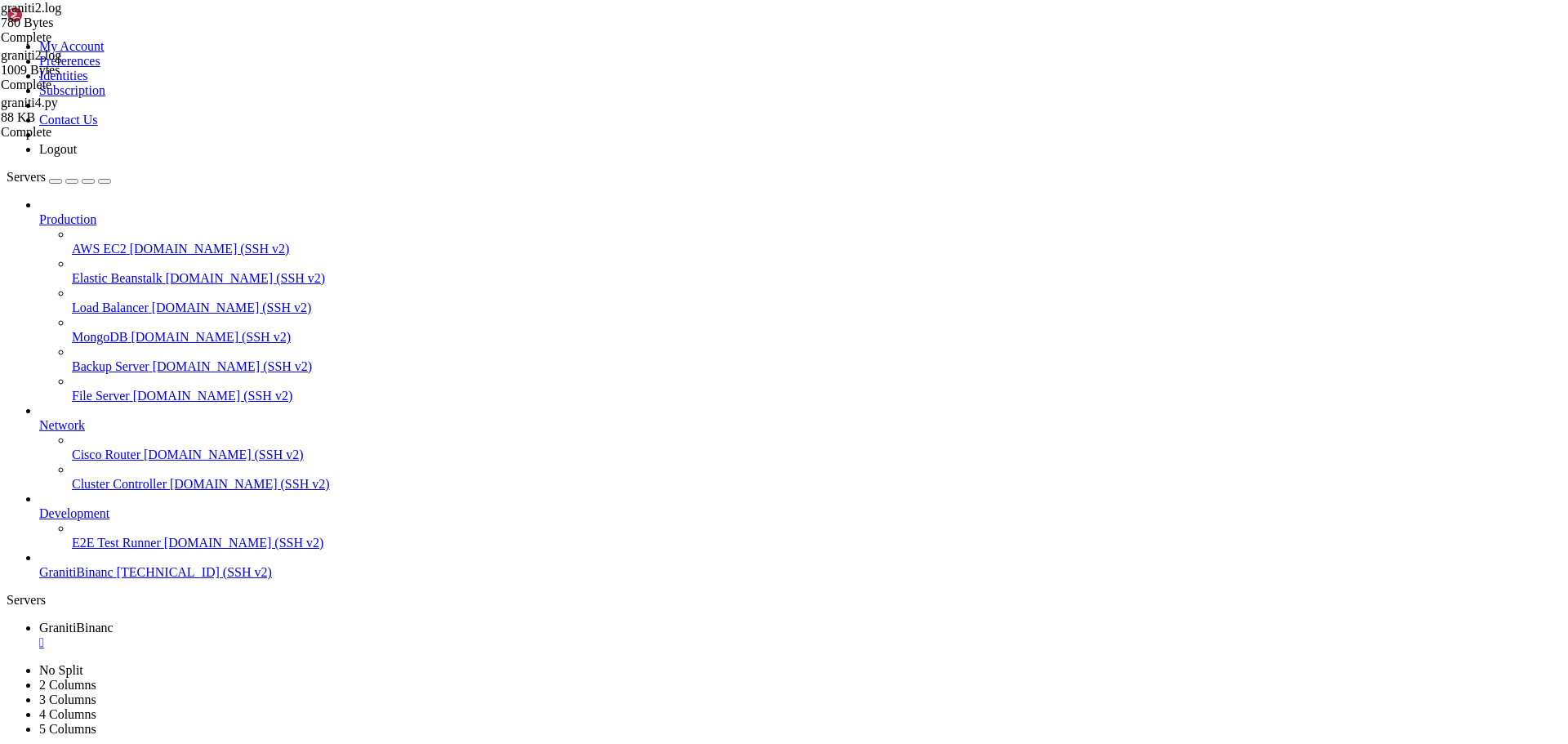
click at [104, 579] on span "GranitiBinanc" at bounding box center [77, 572] width 74 height 14
click at [114, 621] on span "GranitiBinanc" at bounding box center [77, 628] width 74 height 14
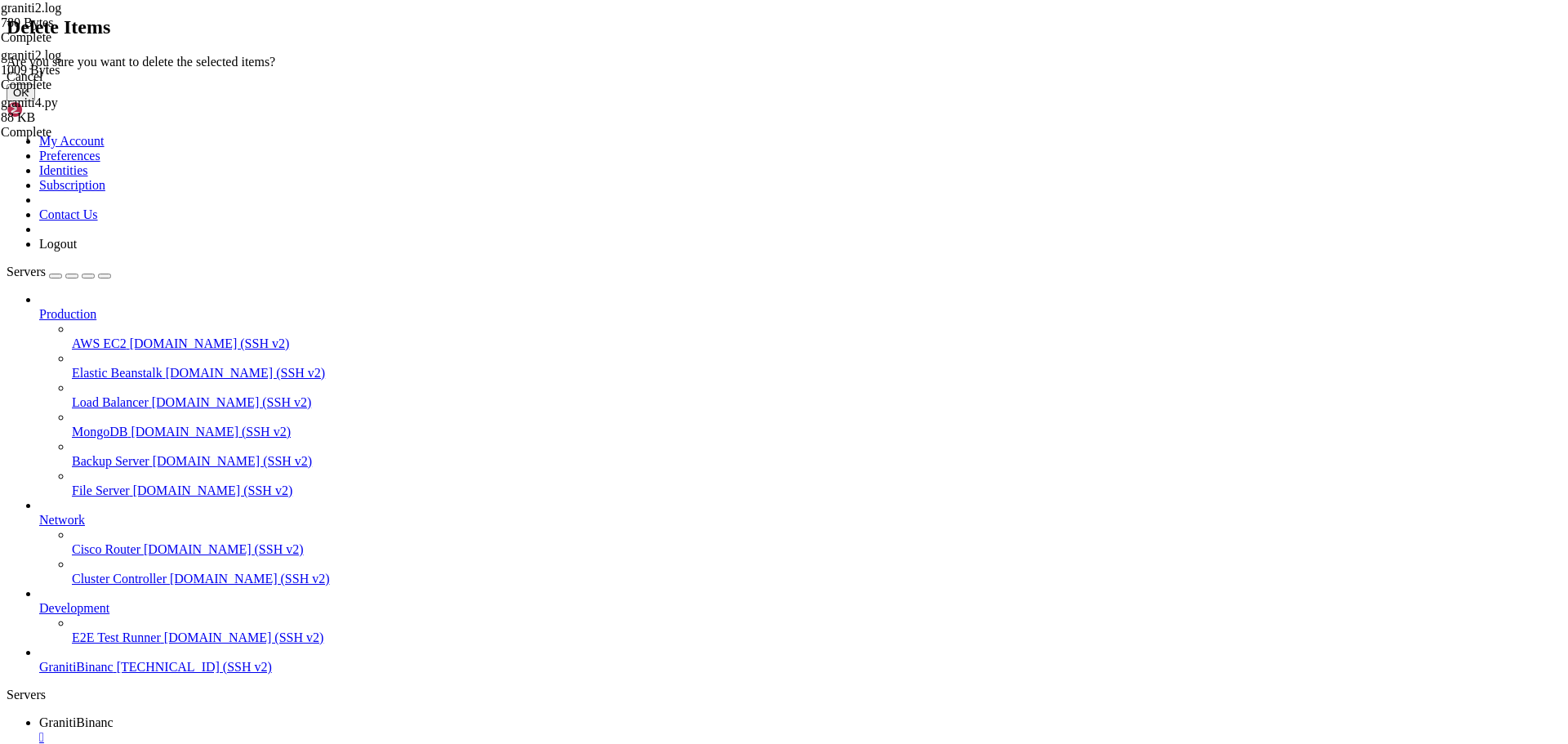
click at [35, 101] on button "OK" at bounding box center [20, 92] width 28 height 17
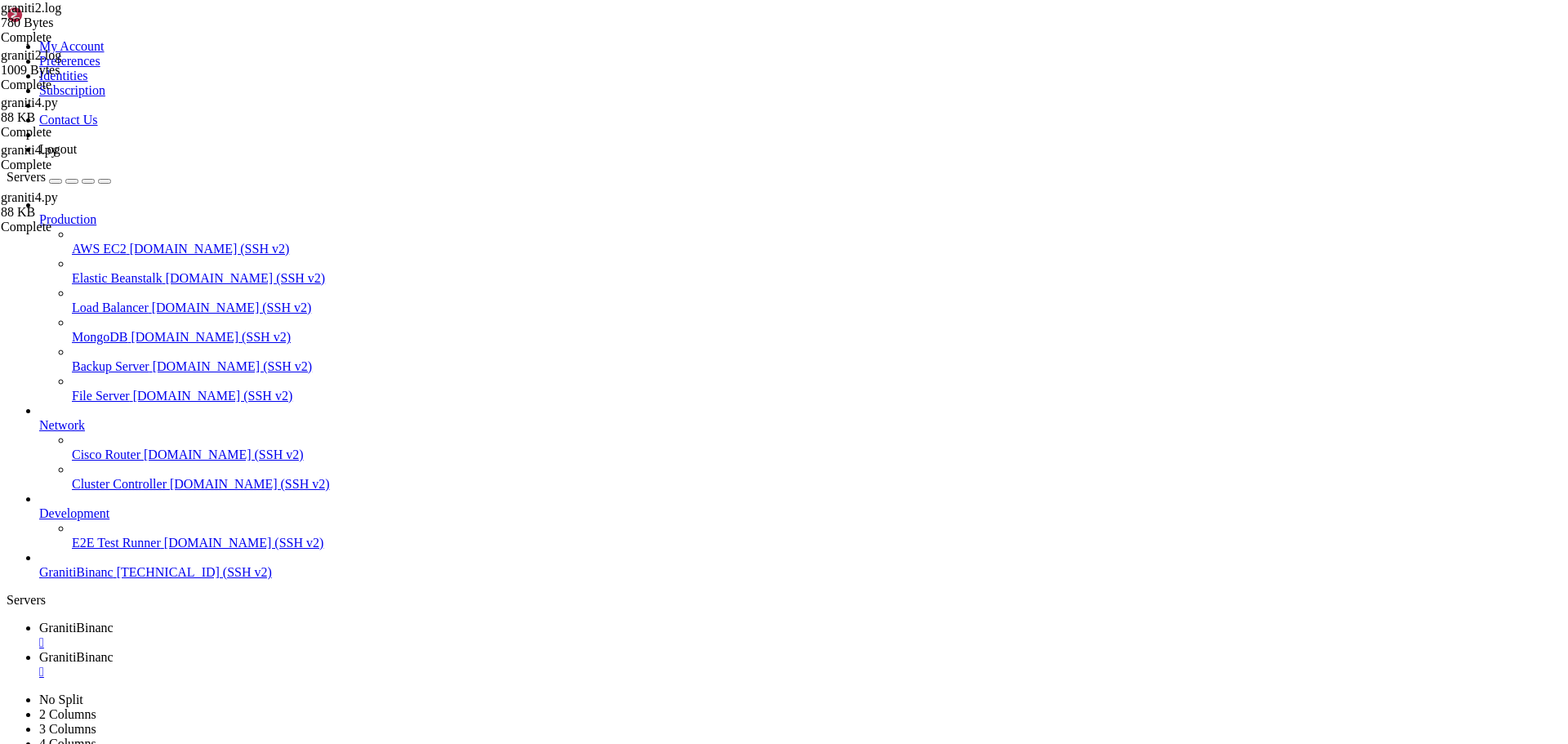
click at [114, 651] on span "GranitiBinanc" at bounding box center [77, 658] width 74 height 14
click at [114, 621] on span "GranitiBinanc" at bounding box center [77, 628] width 74 height 14
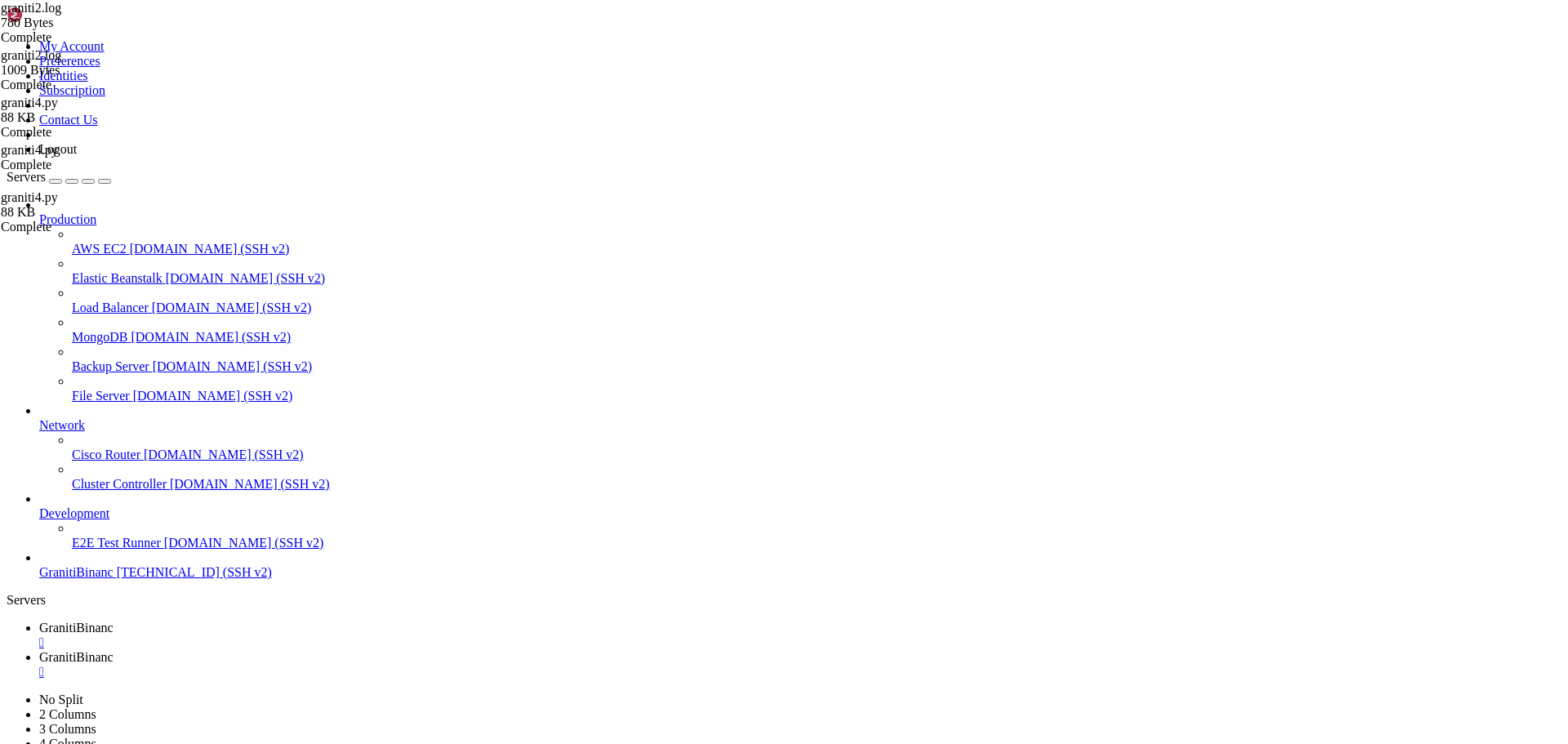
click at [401, 651] on link "GranitiBinanc " at bounding box center [800, 665] width 1522 height 29
click at [114, 621] on span "GranitiBinanc" at bounding box center [77, 628] width 74 height 14
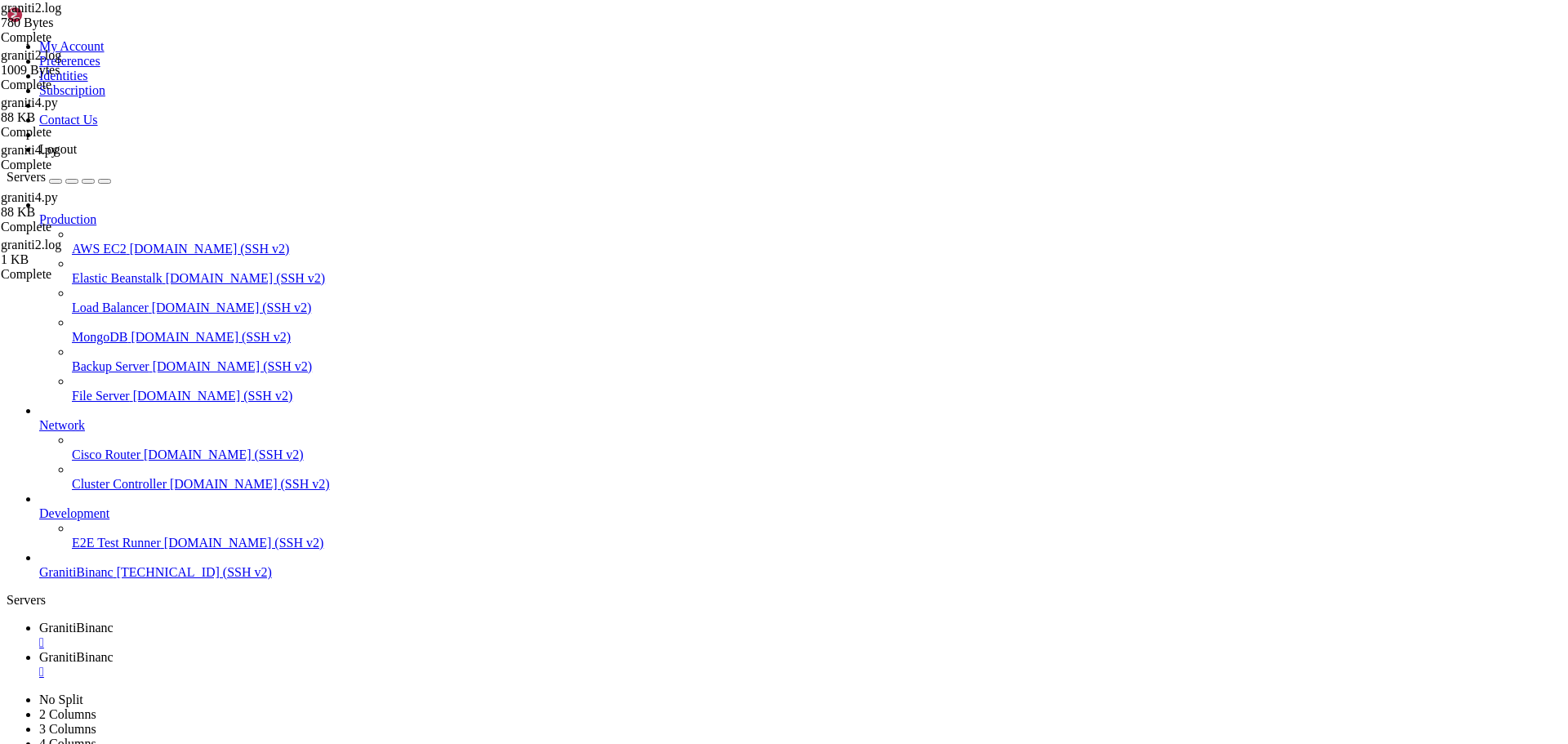
click at [406, 651] on link "GranitiBinanc " at bounding box center [800, 665] width 1522 height 29
click at [114, 621] on span "GranitiBinanc" at bounding box center [77, 628] width 74 height 14
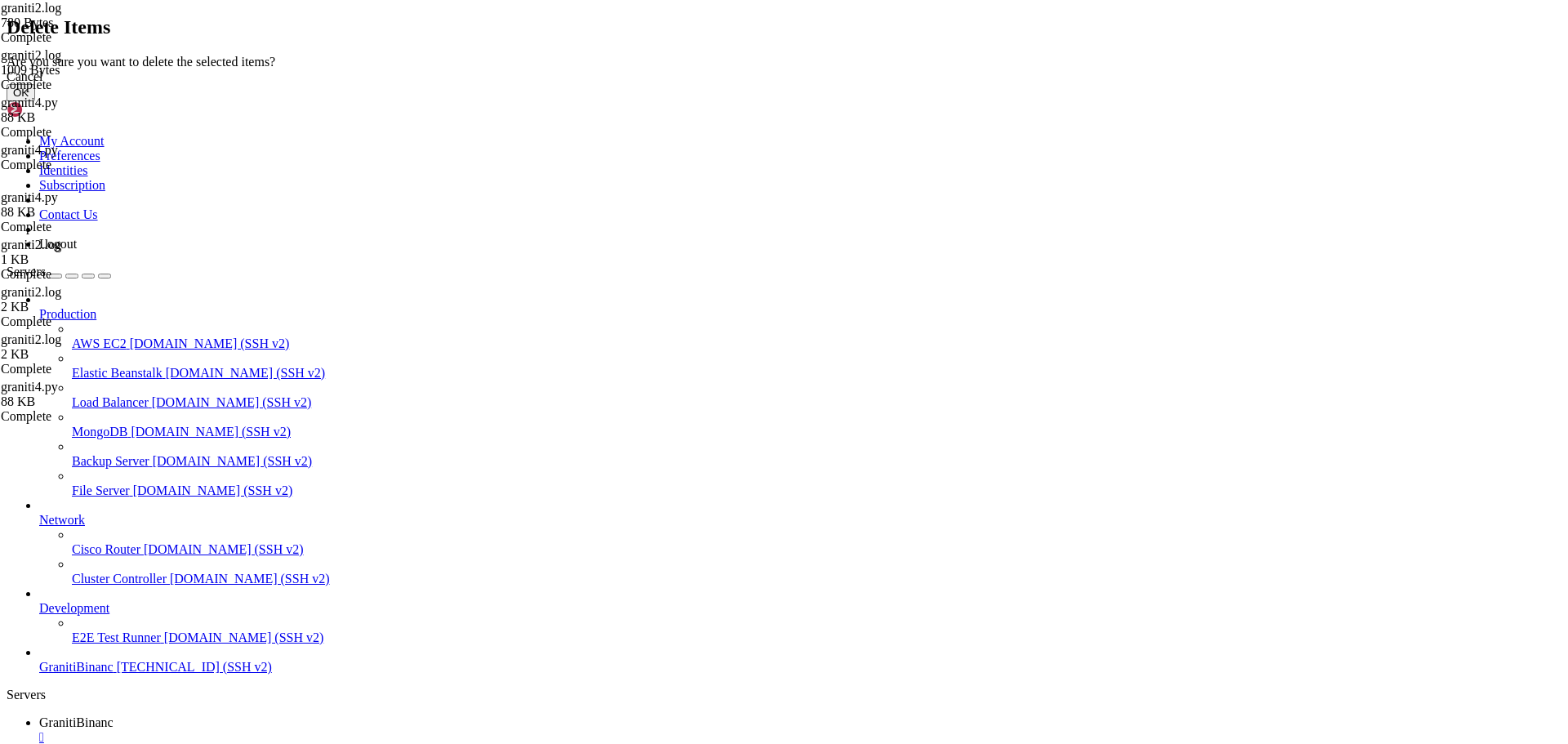
click at [35, 101] on button "OK" at bounding box center [20, 92] width 28 height 17
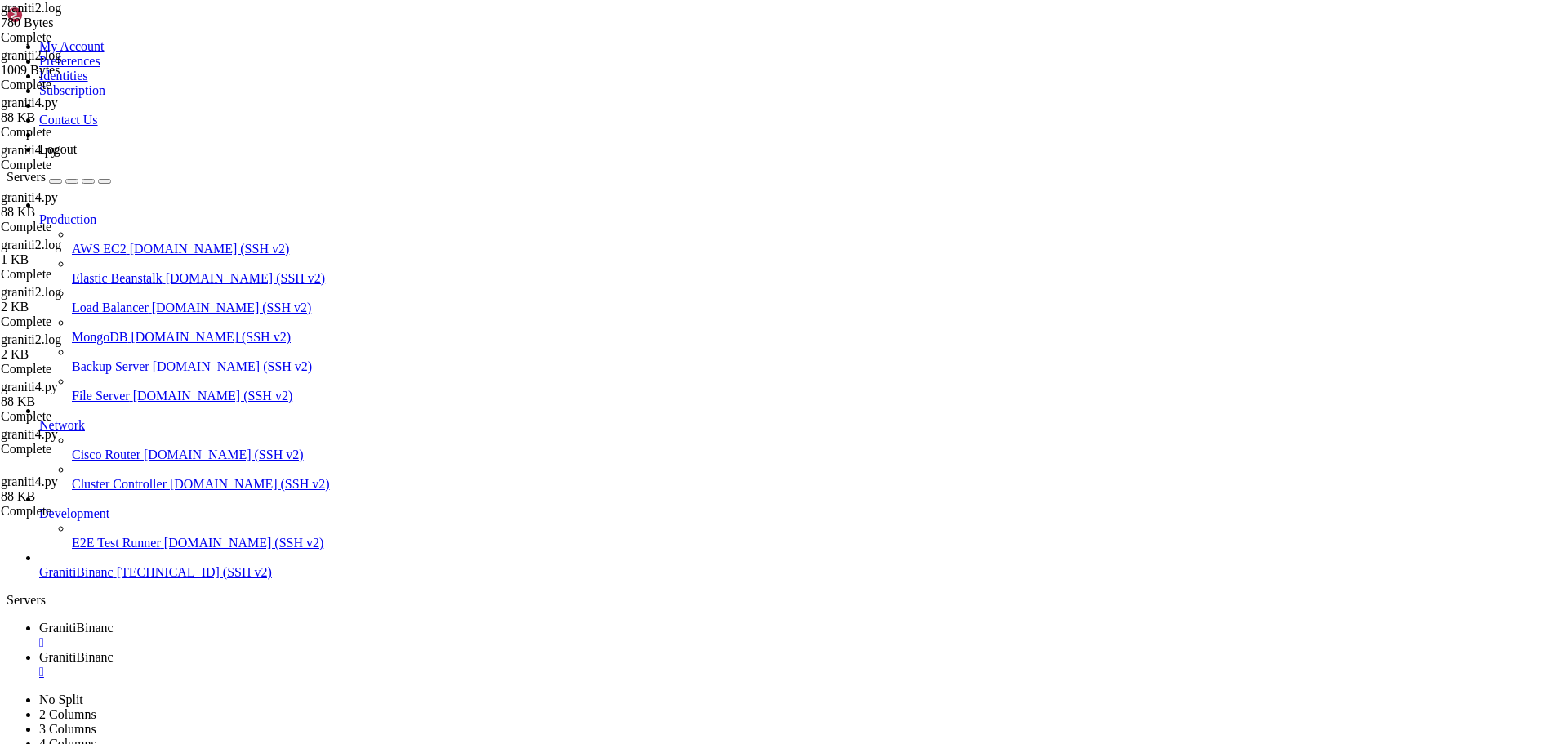
click at [114, 621] on span "GranitiBinanc" at bounding box center [77, 628] width 74 height 14
click at [114, 651] on span "GranitiBinanc" at bounding box center [77, 658] width 74 height 14
click at [114, 621] on span "GranitiBinanc" at bounding box center [77, 628] width 74 height 14
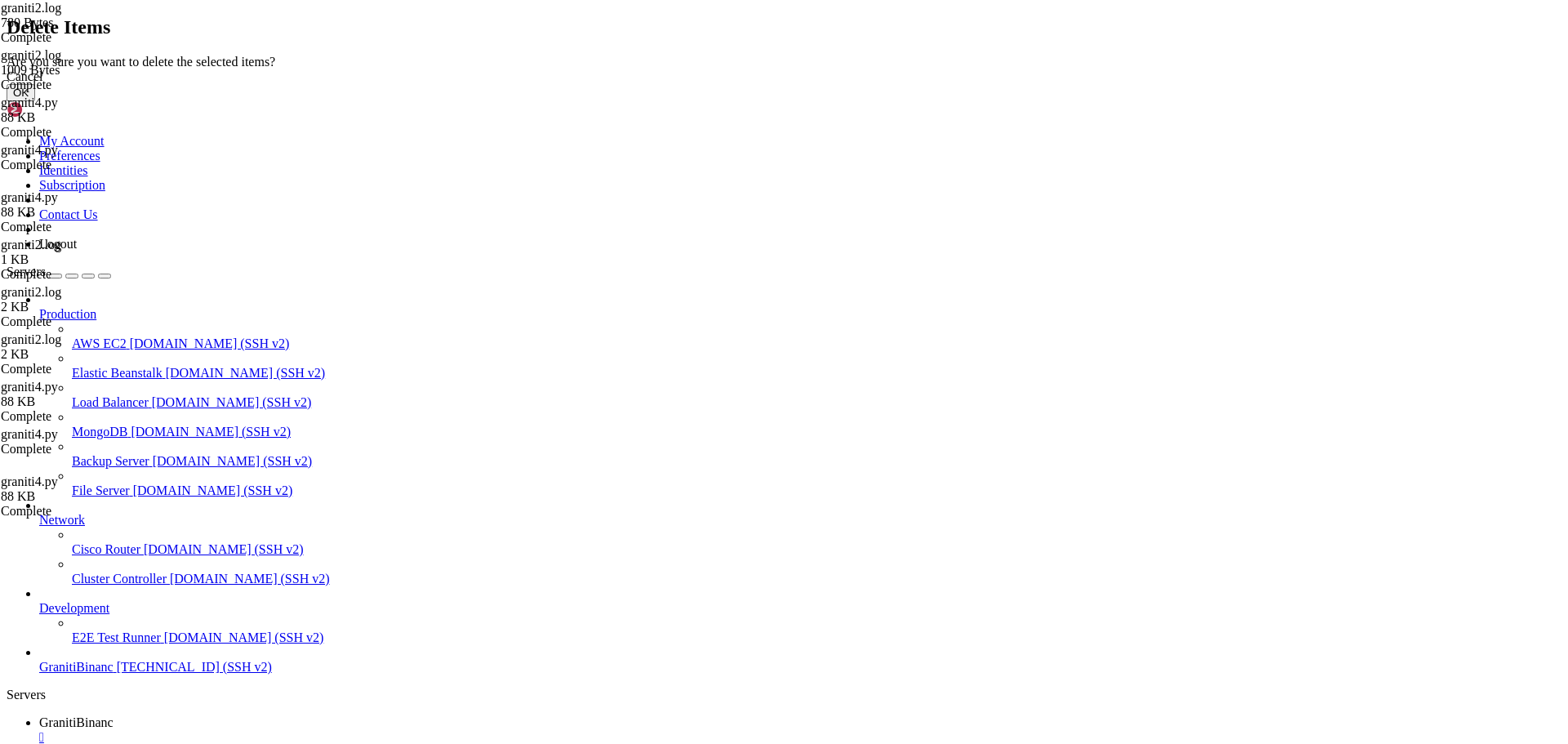
click at [35, 101] on button "OK" at bounding box center [20, 92] width 28 height 17
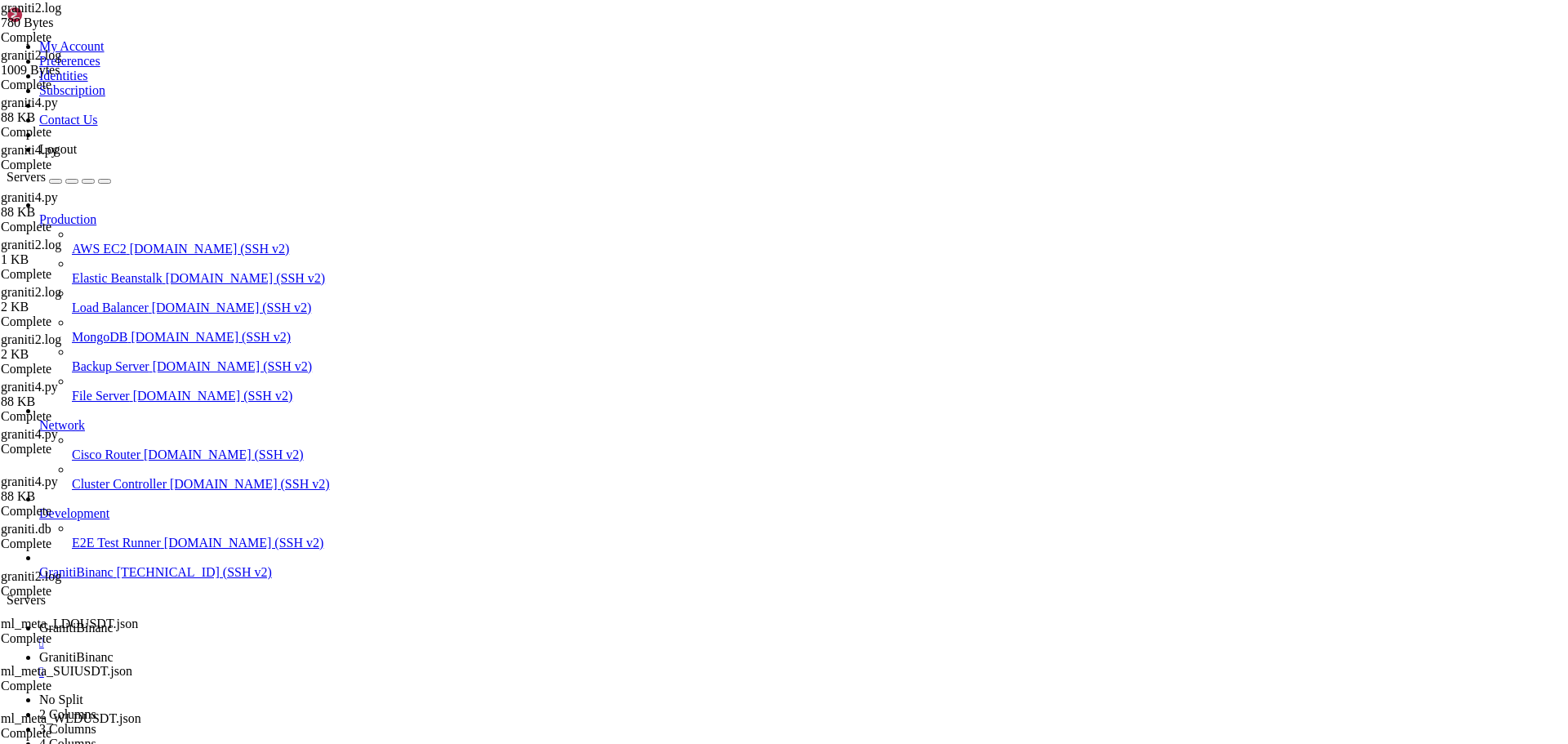
click at [114, 651] on span "GranitiBinanc" at bounding box center [77, 658] width 74 height 14
click at [443, 665] on div "" at bounding box center [800, 672] width 1522 height 15
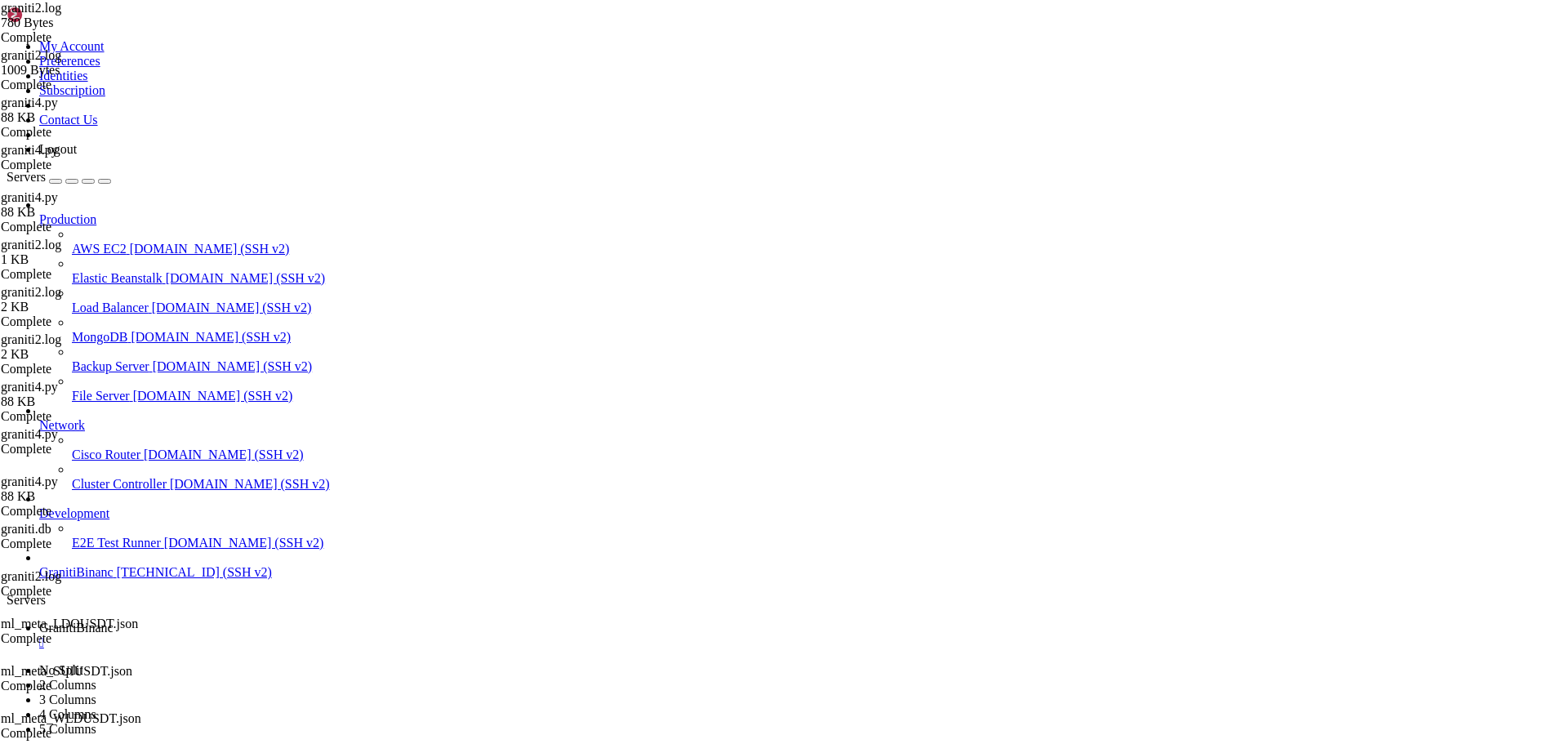
type input "/root/binance-bot"
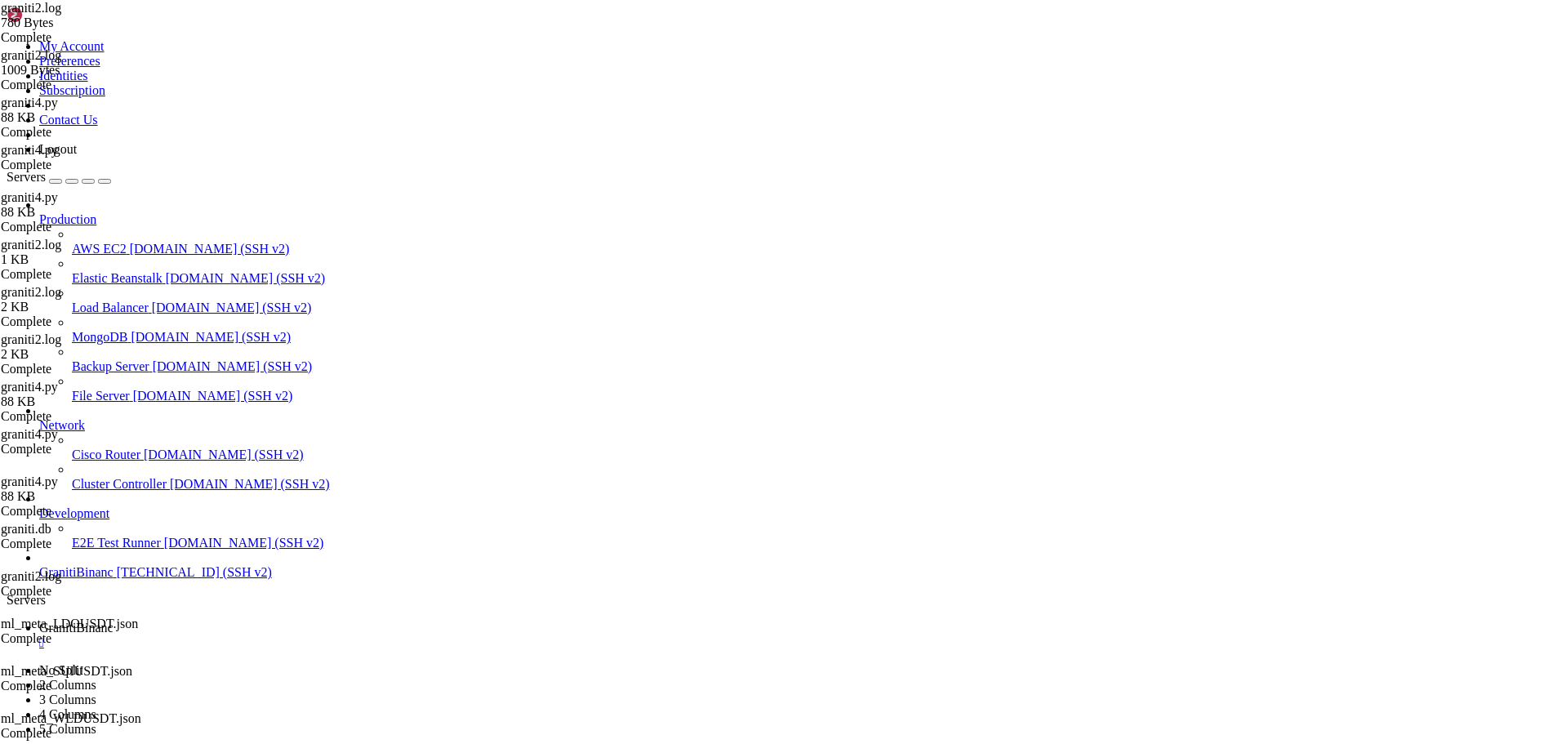
click at [313, 636] on div "" at bounding box center [800, 643] width 1522 height 15
